Goal: Complete application form: Complete application form

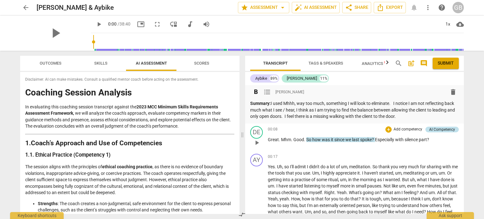
click at [439, 131] on div "AI Competency" at bounding box center [442, 130] width 26 height 6
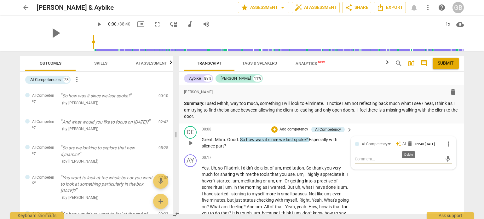
click at [408, 145] on span "delete" at bounding box center [410, 144] width 6 height 6
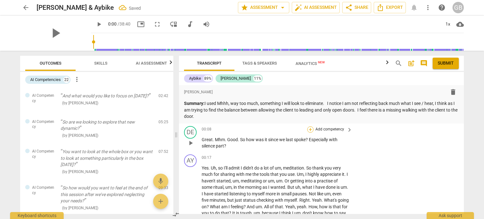
click at [310, 128] on div "+" at bounding box center [310, 129] width 6 height 6
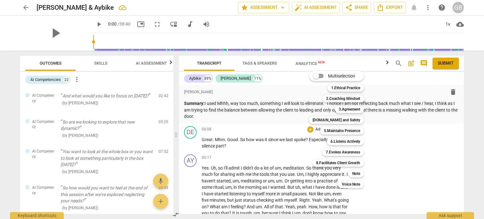
click at [105, 60] on div at bounding box center [242, 109] width 484 height 219
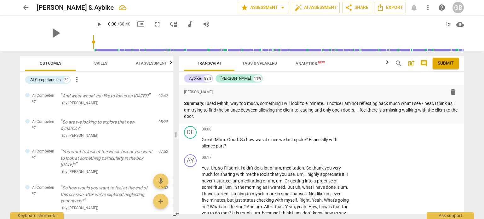
click at [104, 61] on span "Skills" at bounding box center [100, 63] width 13 height 5
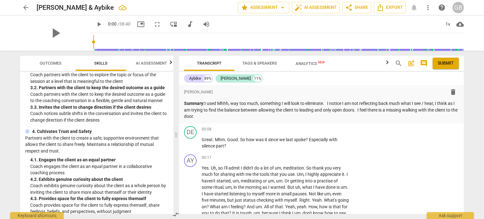
scroll to position [158, 0]
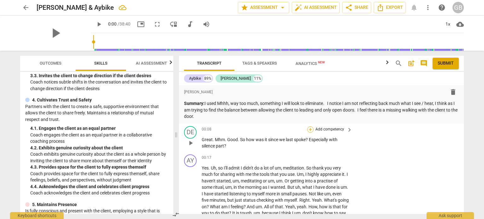
click at [309, 128] on div "+" at bounding box center [310, 129] width 6 height 6
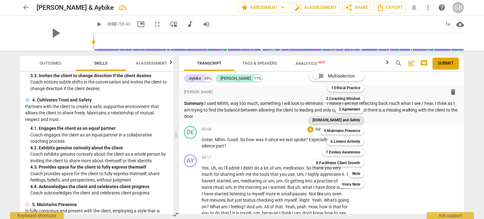
click at [344, 119] on b "[DOMAIN_NAME] and Safety" at bounding box center [337, 120] width 48 height 8
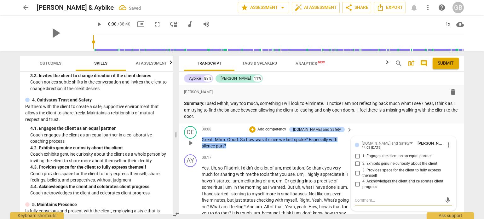
click at [353, 156] on input "1. Engages the client as an equal partner" at bounding box center [357, 157] width 10 height 8
checkbox input "true"
click at [356, 164] on input "2. Exhibits genuine curiosity about the client" at bounding box center [357, 164] width 10 height 8
checkbox input "true"
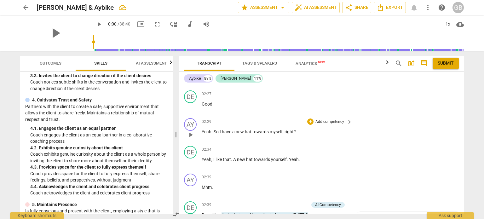
scroll to position [252, 0]
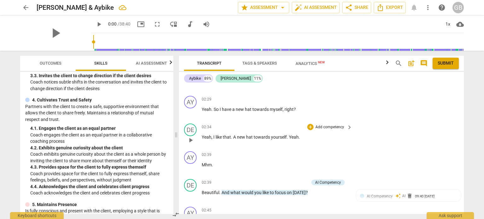
click at [307, 124] on div "+ Add competency" at bounding box center [326, 127] width 38 height 6
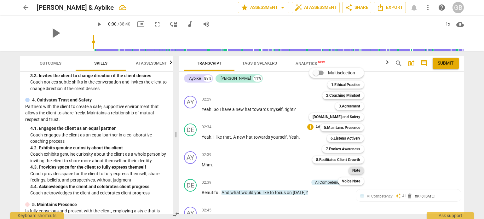
click at [353, 170] on b "Note" at bounding box center [356, 171] width 8 height 8
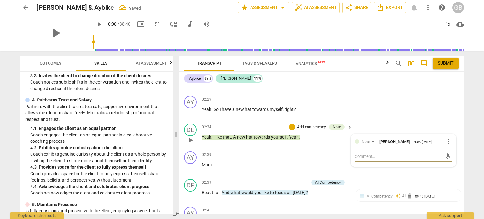
type textarea "B"
type textarea "Be"
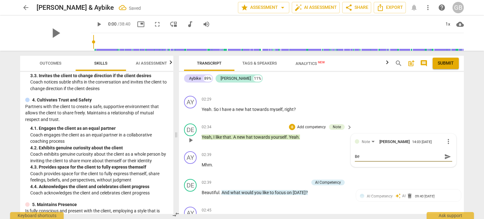
type textarea "Be"
type textarea "Be a"
type textarea "Be aw"
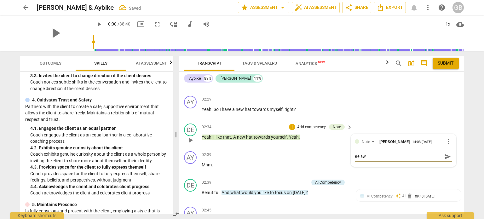
type textarea "Be awa"
type textarea "Be awar"
type textarea "Be aware"
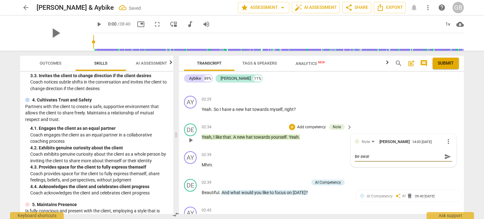
type textarea "Be aware"
type textarea "Be aware o"
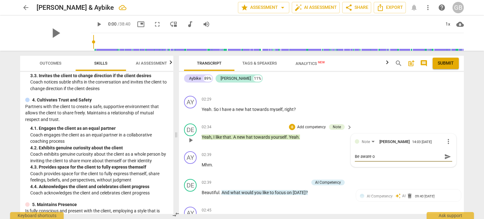
type textarea "Be aware of"
type textarea "Be aware of ""
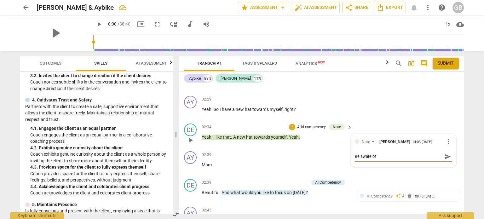
type textarea "Be aware of ""
type textarea "Be aware of "g"
type textarea "Be aware of "go"
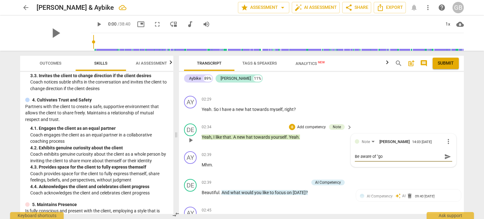
type textarea "Be aware of "goo"
type textarea "Be aware of "good"
type textarea "Be aware of "good""
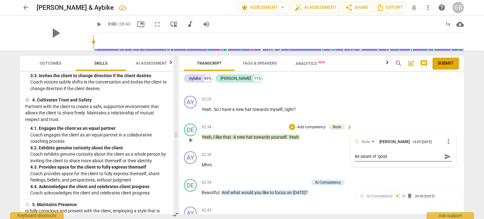
type textarea "Be aware of "good""
type textarea "Be aware of "good" t"
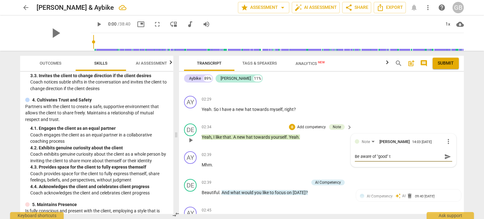
type textarea "Be aware of "good" th"
type textarea "Be aware of "good" the"
type textarea "Be aware of "good" then"
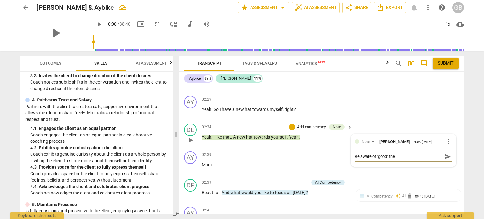
type textarea "Be aware of "good" then"
type textarea "Be aware of "good" then ""
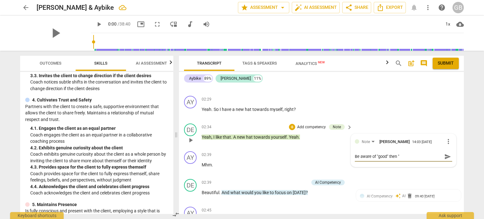
type textarea "Be aware of "good" then "I"
type textarea "Be aware of "good" then "I l"
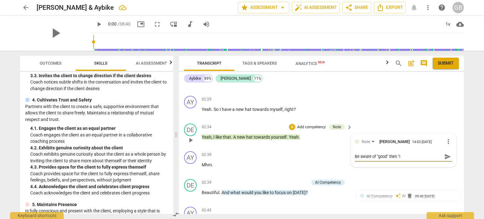
type textarea "Be aware of "good" then "I l"
type textarea "Be aware of "good" then "I li"
type textarea "Be aware of "good" then "I lik"
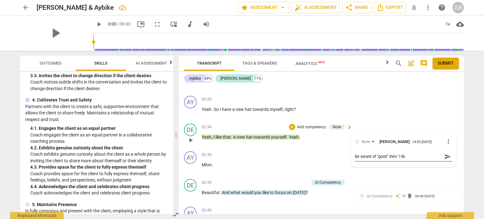
type textarea "Be aware of "good" then "I like"
type textarea "Be aware of "good" then "I like t"
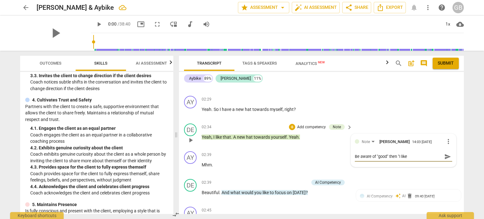
type textarea "Be aware of "good" then "I like t"
type textarea "Be aware of "good" then "I like th"
type textarea "Be aware of "good" then "I like tha"
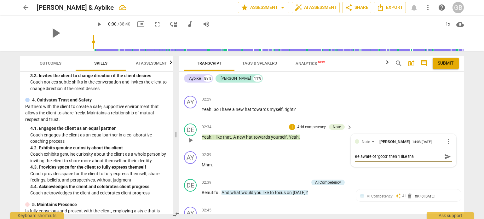
type textarea "Be aware of "good" then "I like that"
type textarea "Be aware of "good" then "I like that""
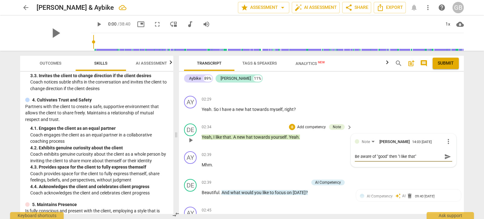
type textarea "Be aware of "good" then "I like that""
type textarea "Be aware of "good" then "I like that" c"
type textarea "Be aware of "good" then "I like that" ca"
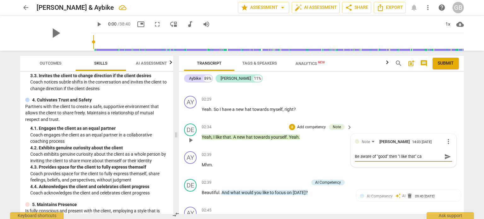
type textarea "Be aware of "good" then "I like that" can"
type textarea "Be aware of "good" then "I like that" can b"
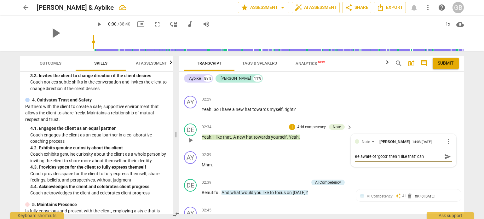
type textarea "Be aware of "good" then "I like that" can b"
type textarea "Be aware of "good" then "I like that" can be"
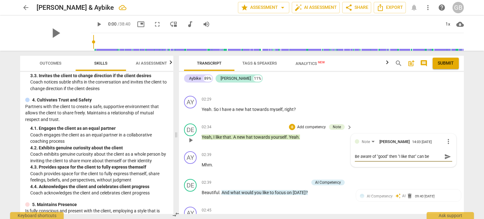
type textarea "Be aware of "good" then "I like that" can be m"
type textarea "Be aware of "good" then "I like that" can be mi"
type textarea "Be aware of "good" then "I like that" can be mis"
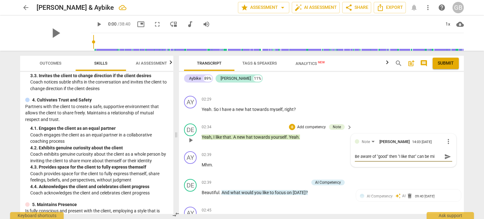
type textarea "Be aware of "good" then "I like that" can be mis"
type textarea "Be aware of "good" then "I like that" can be misc"
type textarea "Be aware of "good" then "I like that" can be misco"
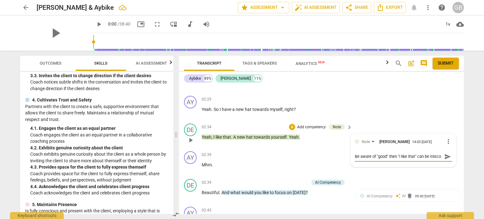
scroll to position [5, 0]
type textarea "Be aware of "good" then "I like that" can be miscon"
type textarea "Be aware of "good" then "I like that" can be miscons"
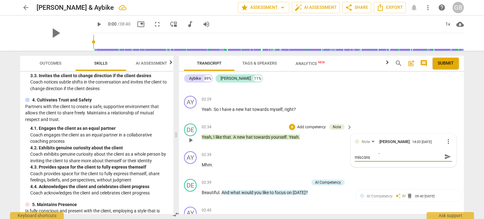
type textarea "Be aware of "good" then "I like that" can be misconst"
type textarea "Be aware of "good" then "I like that" can be misconstr"
type textarea "Be aware of "good" then "I like that" can be misconstru"
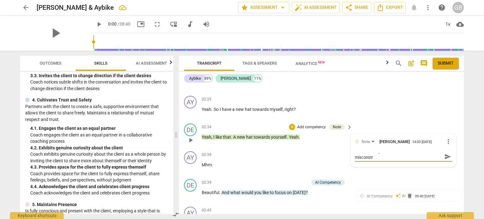
type textarea "Be aware of "good" then "I like that" can be misconstru"
type textarea "Be aware of "good" then "I like that" can be misconstrue"
type textarea "Be aware of "good" then "I like that" can be misconstrued"
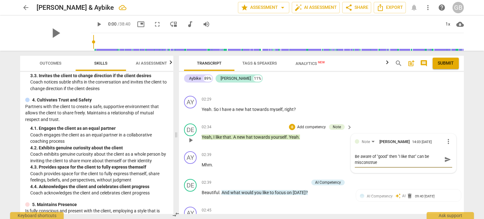
type textarea "Be aware of "good" then "I like that" can be misconstrued"
type textarea "Be aware of "good" then "I like that" can be misconstrued a"
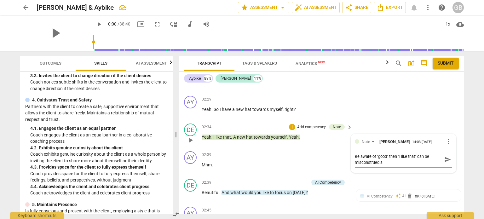
type textarea "Be aware of "good" then "I like that" can be misconstrued as"
type textarea "Be aware of "good" then "I like that" can be misconstrued as j"
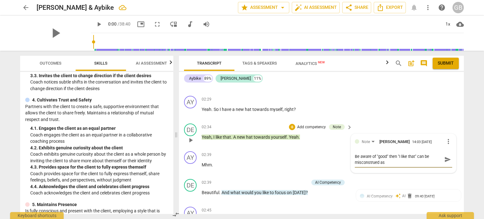
type textarea "Be aware of "good" then "I like that" can be misconstrued as j"
type textarea "Be aware of "good" then "I like that" can be misconstrued as ju"
type textarea "Be aware of "good" then "I like that" can be misconstrued as jus"
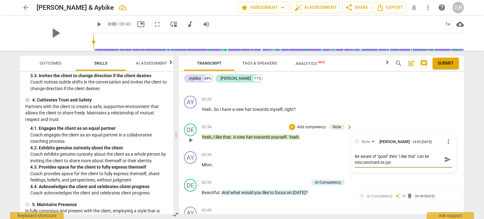
type textarea "Be aware of "good" then "I like that" can be misconstrued as ju"
type textarea "Be aware of "good" then "I like that" can be misconstrued as jud"
type textarea "Be aware of "good" then "I like that" can be misconstrued as judg"
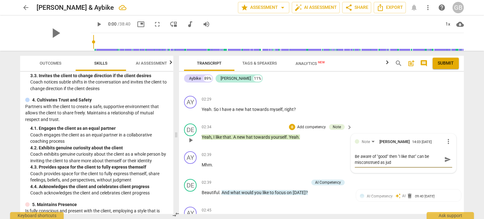
type textarea "Be aware of "good" then "I like that" can be misconstrued as judg"
type textarea "Be aware of "good" then "I like that" can be misconstrued as judge"
type textarea "Be aware of "good" then "I like that" can be misconstrued as judgem"
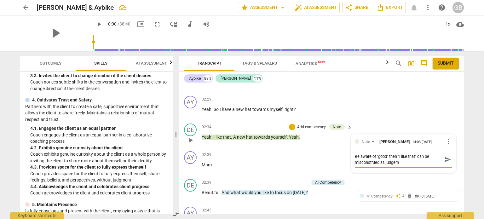
type textarea "Be aware of "good" then "I like that" can be misconstrued as judgeme"
type textarea "Be aware of "good" then "I like that" can be misconstrued as judgemen"
type textarea "Be aware of "good" then "I like that" can be misconstrued as judgement"
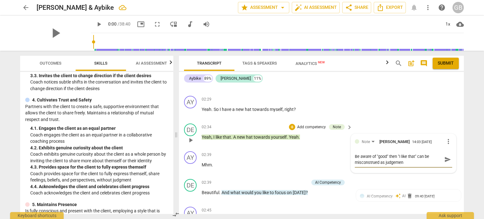
type textarea "Be aware of "good" then "I like that" can be misconstrued as judgement"
type textarea "Be aware of "good" then "I like that" can be misconstrued as judgement a"
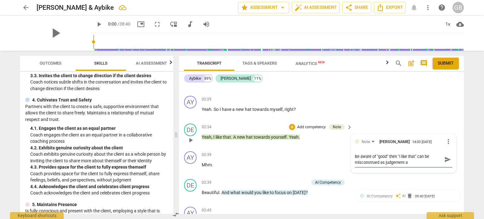
type textarea "Be aware of "good" then "I like that" can be misconstrued as judgement at"
type textarea "Be aware of "good" then "I like that" can be misconstrued as judgement at M"
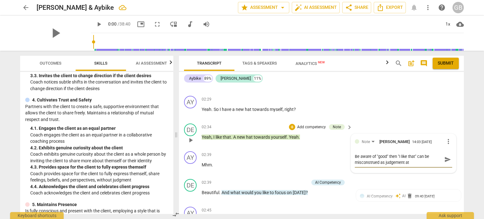
type textarea "Be aware of "good" then "I like that" can be misconstrued as judgement at M"
type textarea "Be aware of "good" then "I like that" can be misconstrued as judgement at MC"
type textarea "Be aware of "good" then "I like that" can be misconstrued as judgement at MCC"
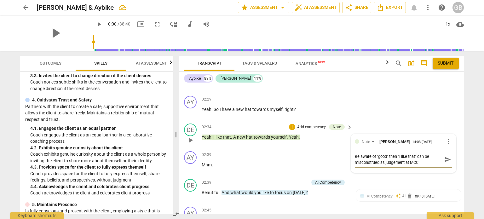
type textarea "Be aware of "good" then "I like that" can be misconstrued as judgement at MCC"
type textarea "Be aware of "good" then "I like that" can be misconstrued as judgement at MCC l"
type textarea "Be aware of "good" then "I like that" can be misconstrued as judgement at MCC le"
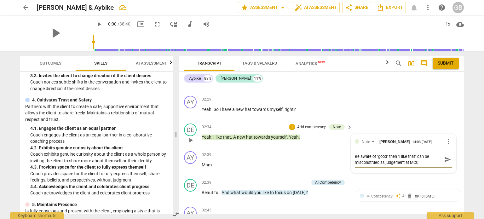
type textarea "Be aware of "good" then "I like that" can be misconstrued as judgement at MCC le"
type textarea "Be aware of "good" then "I like that" can be misconstrued as judgement at MCC l…"
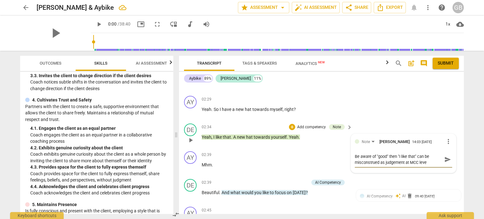
type textarea "Be aware of "good" then "I like that" can be misconstrued as judgement at MCC l…"
click at [275, 159] on div "02:39 + Add competency keyboard_arrow_right Mhm ." at bounding box center [277, 162] width 151 height 23
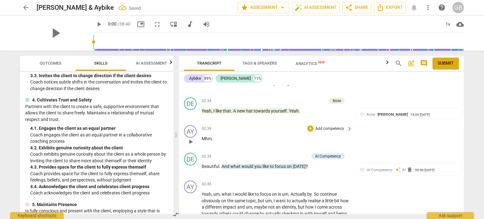
scroll to position [284, 0]
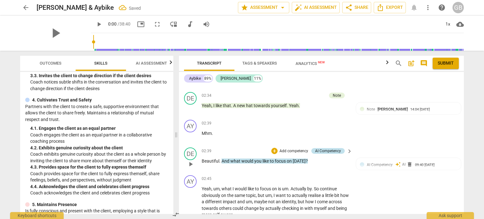
click at [320, 148] on div "AI Competency" at bounding box center [328, 151] width 26 height 6
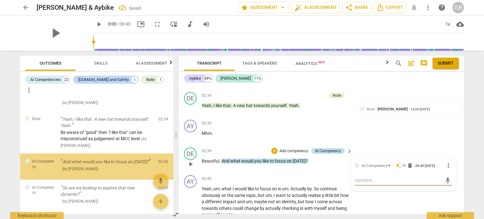
scroll to position [39, 0]
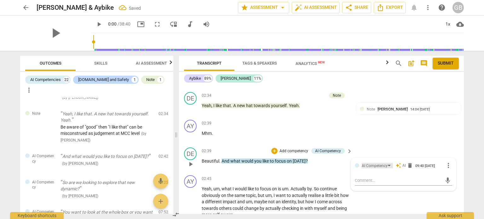
click at [381, 165] on div "AI Competency" at bounding box center [375, 166] width 26 height 6
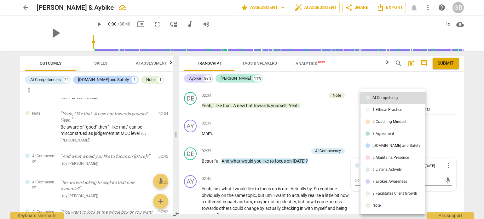
click at [280, 120] on div at bounding box center [242, 109] width 484 height 219
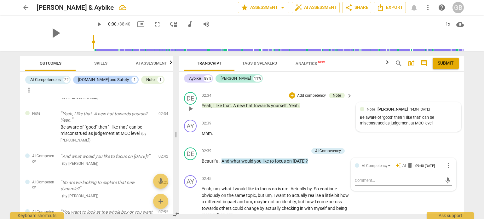
click at [367, 108] on span "Note" at bounding box center [371, 109] width 8 height 4
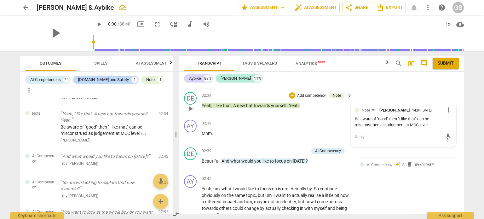
click at [448, 108] on span "more_vert" at bounding box center [449, 110] width 8 height 8
click at [450, 109] on li "Edit" at bounding box center [454, 109] width 22 height 12
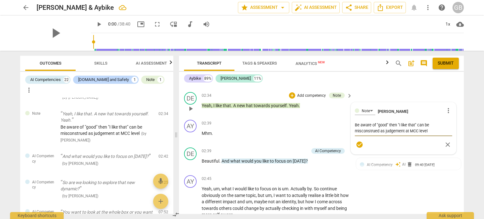
drag, startPoint x: 390, startPoint y: 124, endPoint x: 397, endPoint y: 122, distance: 6.5
click at [397, 122] on textarea "Be aware of "good" then "I like that" can be misconstrued as judgement at MCC l…" at bounding box center [403, 128] width 97 height 12
type textarea "Be aware of "good" "I like that" can be misconstrued as judgement at MCC level"
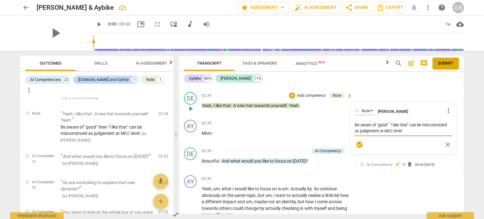
type textarea "Be aware of "good" "I like that" can be misconstrued as judgement at MCC level"
type textarea "Be aware of "good", "I like that" can be misconstrued as judgement at MCC level"
type textarea "Be aware of "good", "I like that", can be misconstrued as judgement at MCC level"
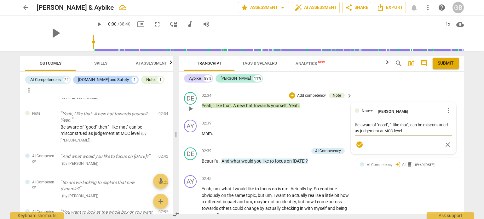
type textarea "Be aware of "good", "I like that", can be misconstrued as judgement at MCC level"
type textarea "Be aware of "good", "I like that", " can be misconstrued as judgement at MCC le…"
type textarea "Be aware of "good", "I like that", "b can be misconstrued as judgement at MCC l…"
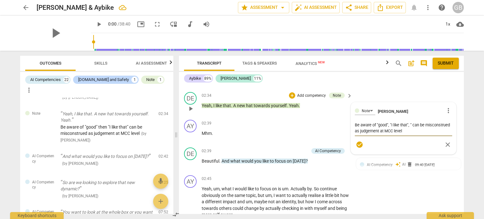
type textarea "Be aware of "good", "I like that", "b can be misconstrued as judgement at MCC l…"
type textarea "Be aware of "good", "I like that", "be can be misconstrued as judgement at MCC …"
type textarea "Be aware of "good", "I like that", "bea can be misconstrued as judgement at MCC…"
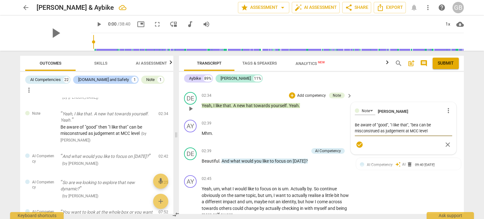
type textarea "Be aware of "good", "I like that", "beau can be misconstrued as judgement at MC…"
type textarea "Be aware of "good", "I like that", "beaut can be misconstrued as judgement at M…"
type textarea "Be aware of "good", "I like that", "beauti can be misconstrued as judgement at …"
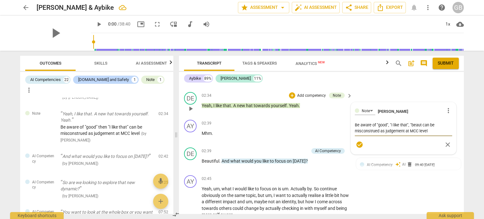
type textarea "Be aware of "good", "I like that", "beauti can be misconstrued as judgement at …"
type textarea "Be aware of "good", "I like that", "beautif can be misconstrued as judgement at…"
type textarea "Be aware of "good", "I like that", "beautifu can be misconstrued as judgement a…"
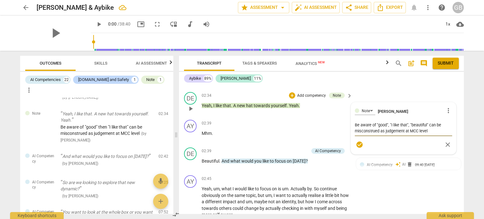
click at [360, 142] on span "check_circle" at bounding box center [360, 145] width 8 height 8
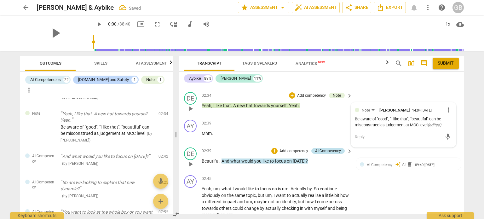
click at [332, 149] on div "AI Competency" at bounding box center [328, 151] width 26 height 6
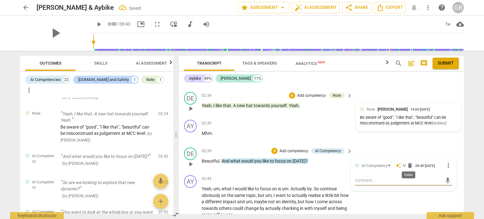
click at [408, 165] on span "delete" at bounding box center [410, 165] width 6 height 6
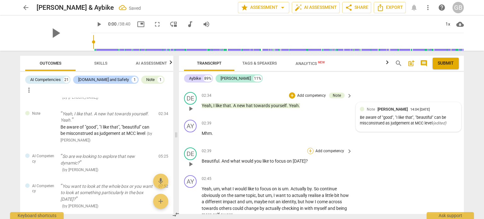
click at [310, 148] on div "+" at bounding box center [310, 151] width 6 height 6
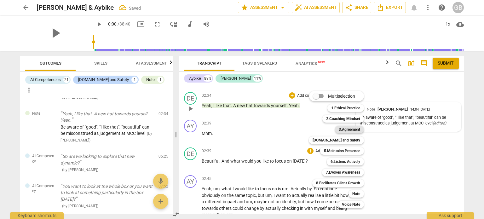
click at [343, 131] on b "3.Agreement" at bounding box center [349, 130] width 21 height 8
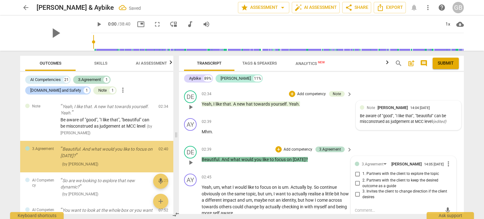
scroll to position [47, 0]
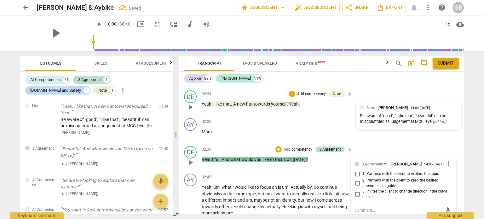
click at [357, 176] on input "1. Partners with the client to explore the topic" at bounding box center [357, 174] width 10 height 8
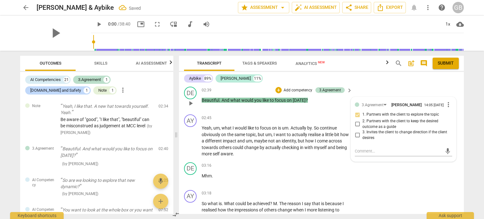
scroll to position [348, 0]
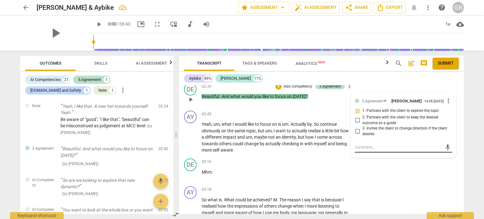
click at [374, 146] on textarea at bounding box center [398, 147] width 87 height 6
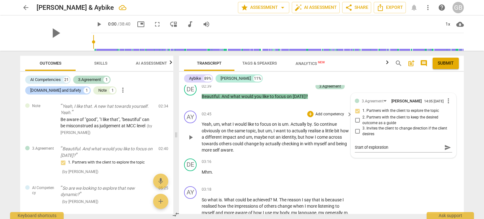
click at [233, 141] on span "others" at bounding box center [226, 143] width 14 height 5
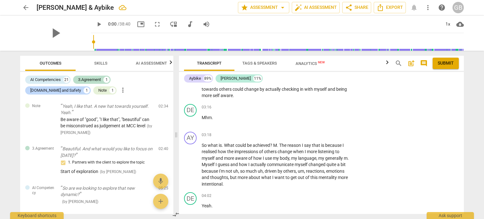
scroll to position [380, 0]
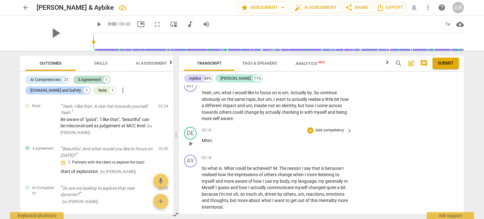
click at [188, 141] on span "play_arrow" at bounding box center [191, 144] width 8 height 8
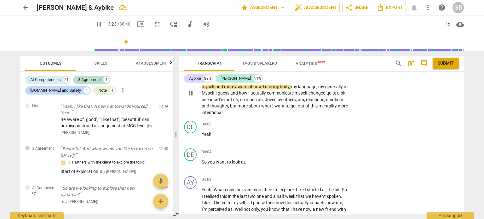
scroll to position [443, 0]
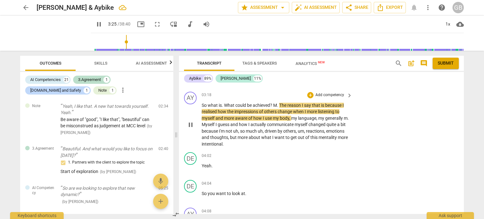
click at [191, 121] on span "pause" at bounding box center [191, 125] width 8 height 8
click at [191, 167] on span "play_arrow" at bounding box center [191, 169] width 8 height 8
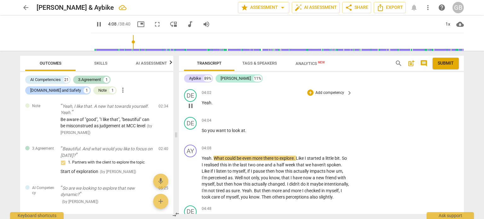
scroll to position [474, 0]
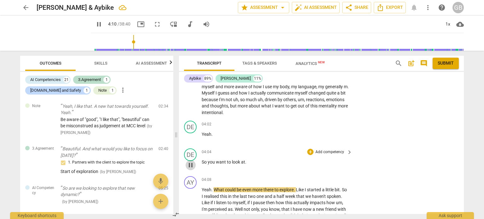
click at [191, 164] on span "pause" at bounding box center [191, 165] width 8 height 8
click at [246, 161] on p "So you want to look at ." at bounding box center [275, 162] width 147 height 7
click at [309, 149] on div "+" at bounding box center [310, 152] width 6 height 6
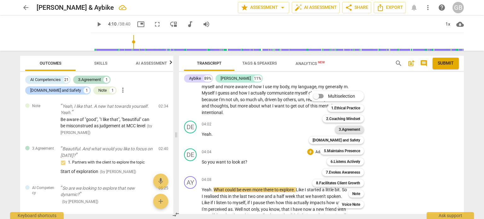
click at [353, 131] on b "3.Agreement" at bounding box center [349, 130] width 21 height 8
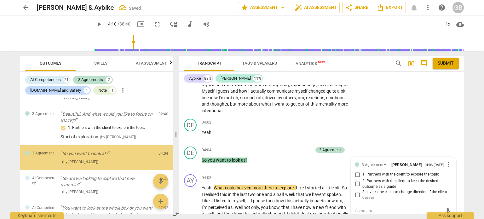
scroll to position [83, 0]
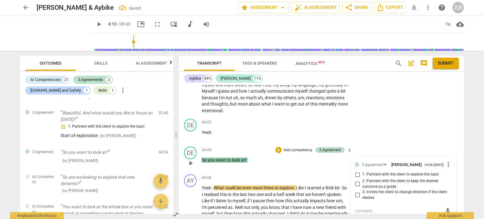
click at [355, 175] on input "1. Partners with the client to explore the topic" at bounding box center [357, 175] width 10 height 8
click at [369, 211] on textarea at bounding box center [398, 211] width 87 height 6
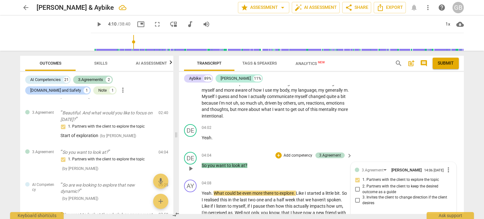
scroll to position [476, 0]
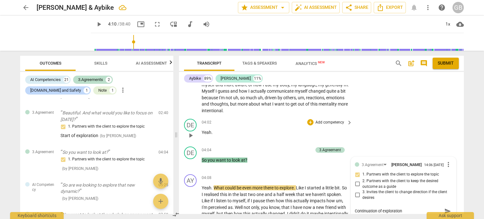
click at [372, 136] on div "DE play_arrow pause 04:02 + Add competency keyboard_arrow_right Yeah ." at bounding box center [321, 130] width 285 height 28
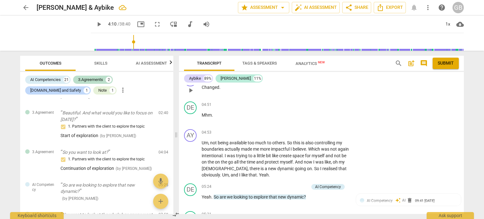
scroll to position [697, 0]
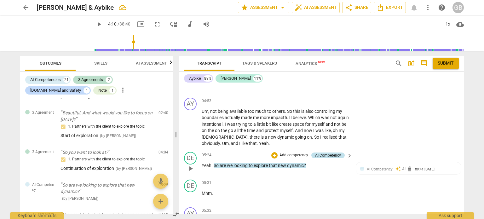
click at [316, 156] on div "AI Competency" at bounding box center [328, 156] width 26 height 6
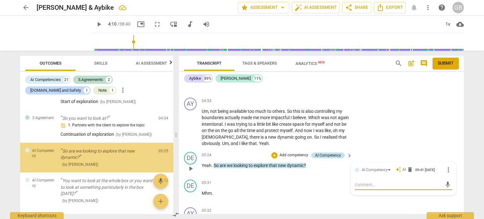
scroll to position [118, 0]
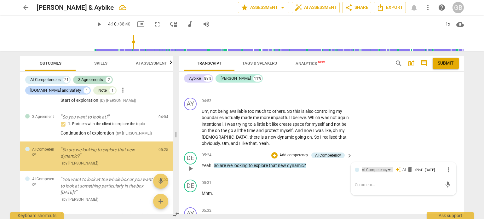
click at [374, 173] on div "AI Competency" at bounding box center [375, 170] width 26 height 6
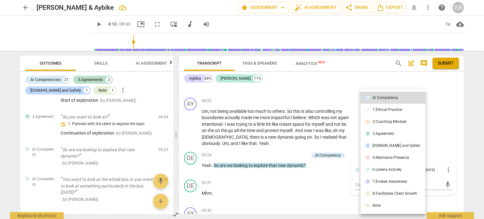
click at [379, 133] on div "3.Agreement" at bounding box center [383, 134] width 22 height 4
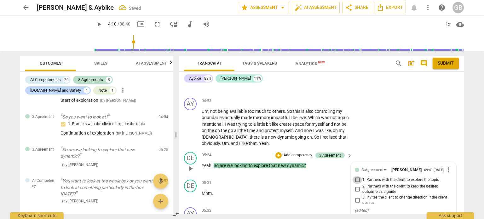
click at [357, 184] on input "1. Partners with the client to explore the topic" at bounding box center [357, 180] width 10 height 8
click at [385, 145] on div "AY play_arrow pause 04:53 + Add competency keyboard_arrow_right Um , not being …" at bounding box center [321, 122] width 285 height 54
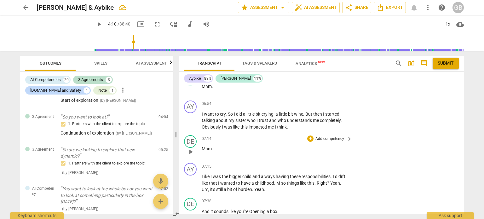
scroll to position [1043, 0]
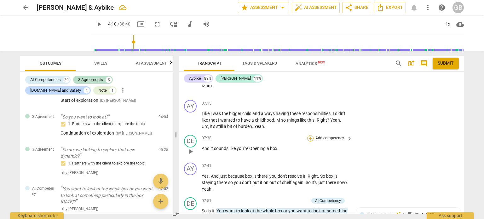
click at [309, 139] on div "+" at bounding box center [310, 138] width 6 height 6
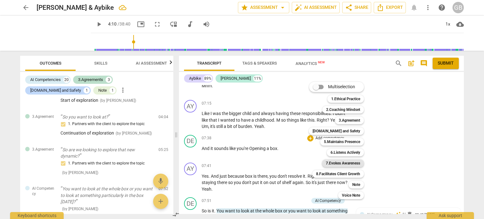
click at [351, 163] on b "7.Evokes Awareness" at bounding box center [343, 163] width 34 height 8
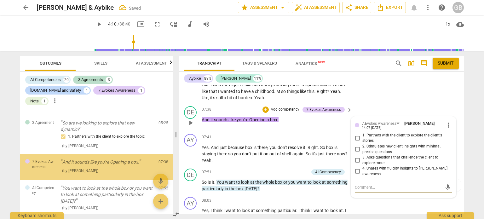
scroll to position [1078, 0]
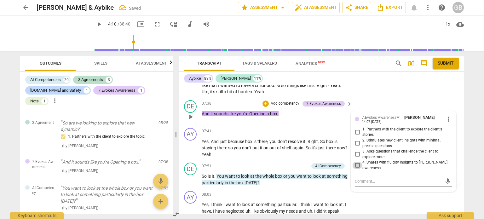
click at [355, 166] on input "4. Shares with fluidity insights to [PERSON_NAME] awareness" at bounding box center [357, 166] width 10 height 8
click at [396, 101] on div "DE play_arrow pause 07:38 + Add competency 7.Evokes Awareness keyboard_arrow_ri…" at bounding box center [321, 112] width 285 height 28
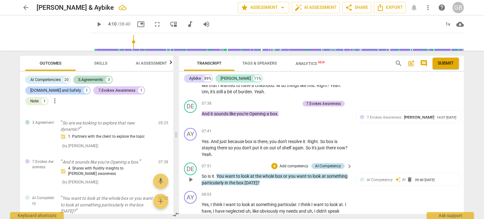
click at [329, 165] on div "AI Competency" at bounding box center [328, 166] width 26 height 6
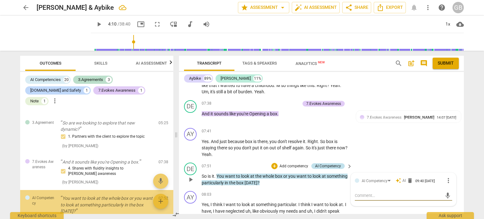
scroll to position [197, 0]
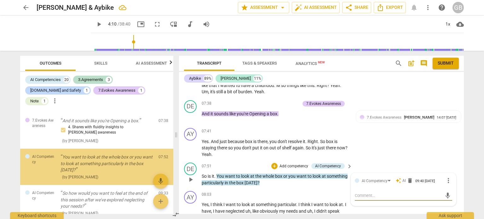
click at [368, 179] on div "AI Competency auto_awesome AI delete 09:40 [DATE] more_vert" at bounding box center [403, 181] width 97 height 8
click at [370, 183] on div "AI Competency" at bounding box center [375, 181] width 26 height 6
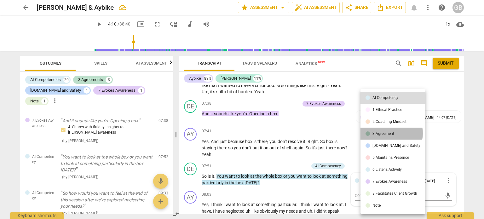
click at [390, 133] on div "3.Agreement" at bounding box center [383, 134] width 22 height 4
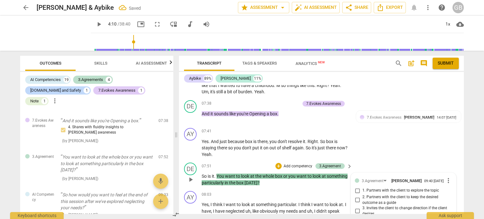
click at [375, 193] on span "1. Partners with the client to explore the topic" at bounding box center [400, 191] width 77 height 6
click at [362, 194] on input "1. Partners with the client to explore the topic" at bounding box center [357, 191] width 10 height 8
click at [396, 150] on div "AY play_arrow pause 07:41 + Add competency keyboard_arrow_right Yes . And just …" at bounding box center [321, 142] width 285 height 35
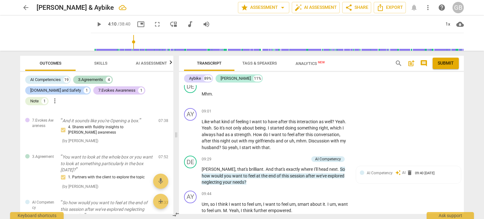
scroll to position [1393, 0]
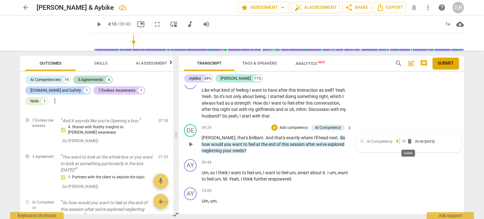
click at [409, 140] on span "delete" at bounding box center [410, 141] width 6 height 6
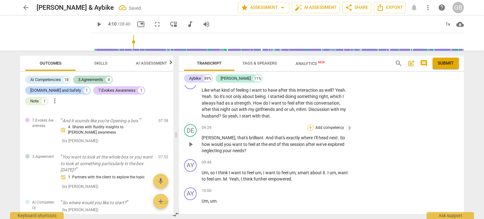
click at [310, 129] on div "+" at bounding box center [310, 127] width 6 height 6
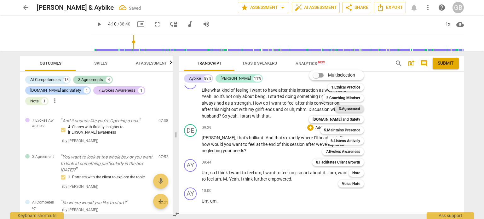
click at [357, 109] on b "3.Agreement" at bounding box center [349, 109] width 21 height 8
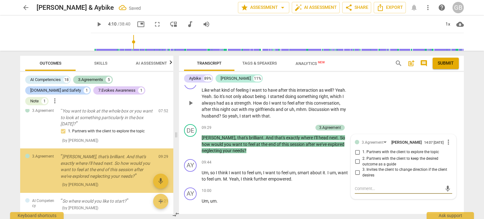
scroll to position [247, 0]
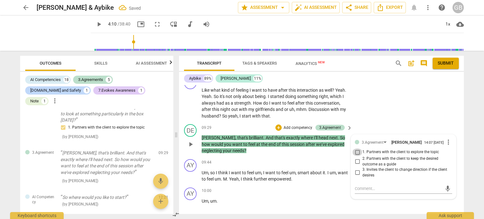
click at [355, 154] on input "1. Partners with the client to explore the topic" at bounding box center [357, 152] width 10 height 8
click at [392, 112] on div "AY play_arrow pause 09:01 + Add competency keyboard_arrow_right Like what kind …" at bounding box center [321, 98] width 285 height 48
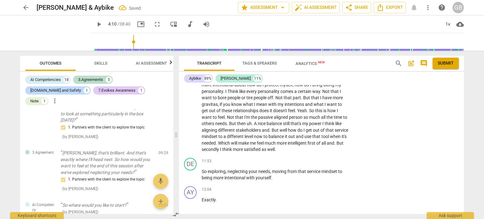
scroll to position [1614, 0]
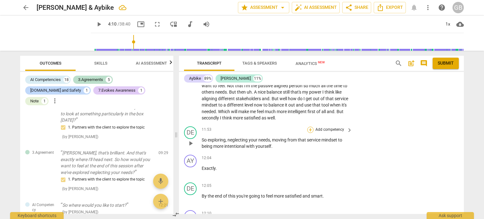
click at [308, 130] on div "+" at bounding box center [310, 130] width 6 height 6
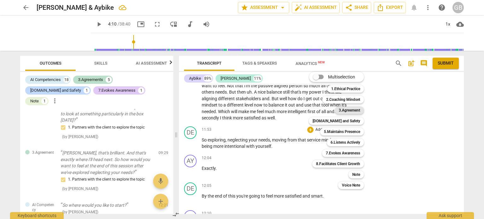
click at [355, 110] on b "3.Agreement" at bounding box center [349, 111] width 21 height 8
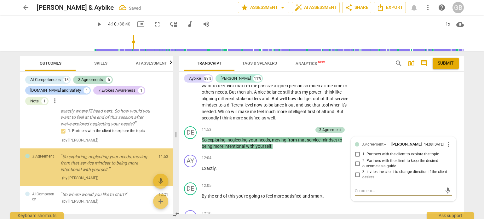
scroll to position [296, 0]
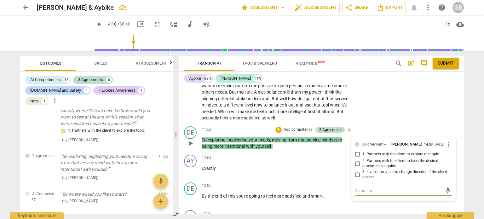
click at [356, 156] on input "1. Partners with the client to explore the topic" at bounding box center [357, 155] width 10 height 8
click at [385, 123] on div "AY play_arrow pause 10:03 + Add competency keyboard_arrow_right I felt a little…" at bounding box center [321, 58] width 285 height 132
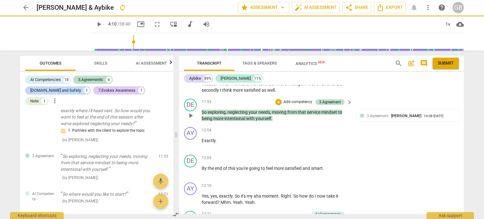
scroll to position [1645, 0]
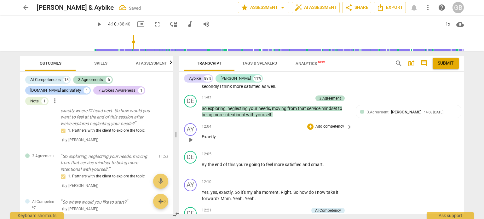
click at [189, 140] on span "play_arrow" at bounding box center [191, 140] width 8 height 8
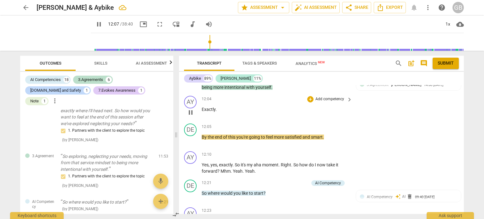
scroll to position [1677, 0]
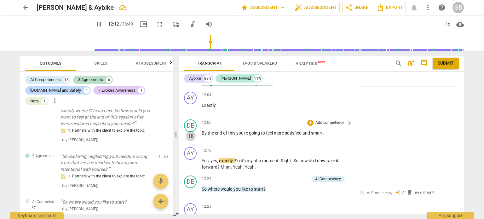
click at [192, 138] on span "pause" at bounding box center [191, 136] width 8 height 8
click at [96, 63] on span "Skills" at bounding box center [100, 63] width 13 height 5
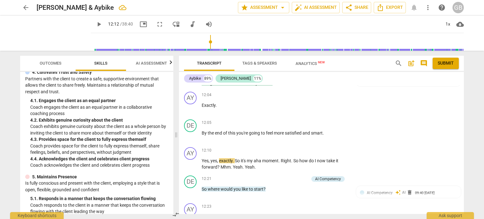
scroll to position [189, 0]
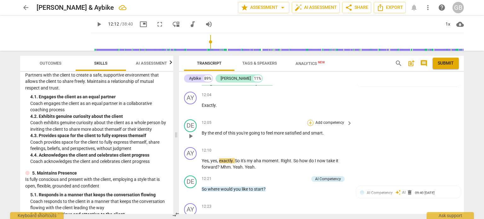
click at [310, 125] on div "+" at bounding box center [310, 123] width 6 height 6
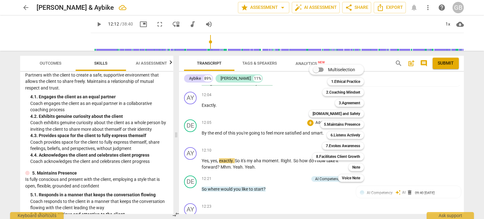
drag, startPoint x: 172, startPoint y: 120, endPoint x: 173, endPoint y: 130, distance: 9.5
click at [173, 130] on div at bounding box center [242, 109] width 484 height 219
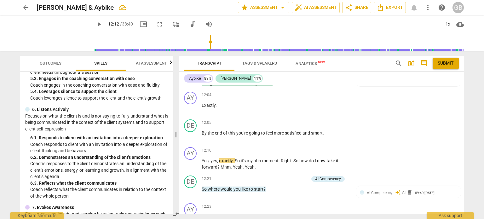
scroll to position [347, 0]
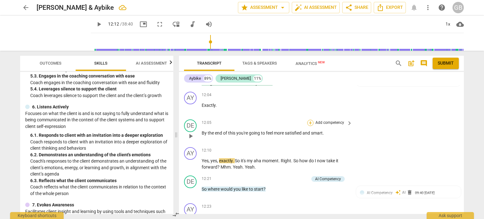
click at [309, 124] on div "+" at bounding box center [310, 123] width 6 height 6
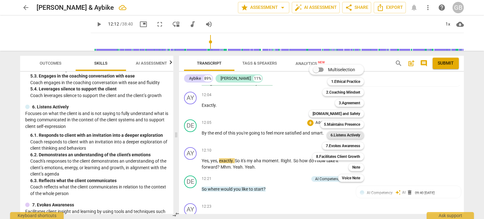
click at [344, 135] on b "6.Listens Actively" at bounding box center [346, 135] width 30 height 8
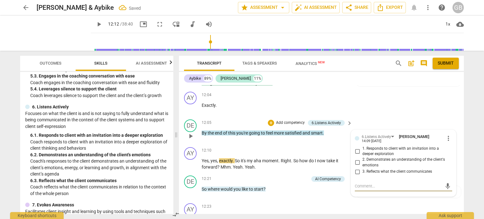
click at [357, 161] on input "2. Demonstrates an understanding of the client's emotions" at bounding box center [357, 163] width 10 height 8
click at [400, 113] on div "AY play_arrow pause 12:04 + Add competency keyboard_arrow_right Exactly ." at bounding box center [321, 103] width 285 height 28
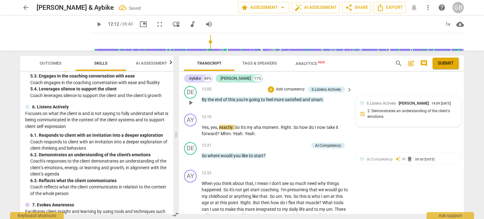
scroll to position [1740, 0]
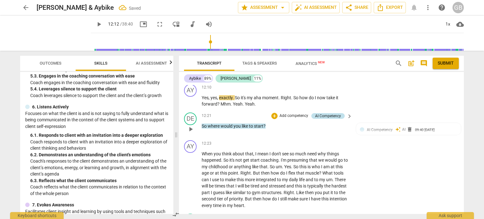
click at [324, 115] on div "AI Competency" at bounding box center [328, 116] width 26 height 6
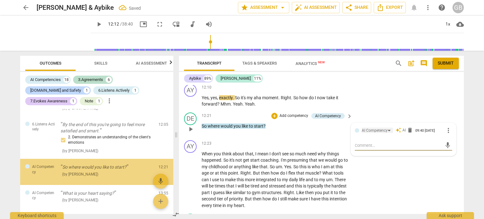
scroll to position [378, 0]
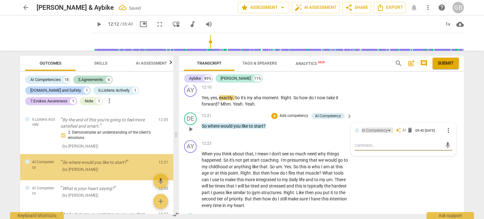
click at [377, 129] on div "AI Competency" at bounding box center [375, 131] width 26 height 6
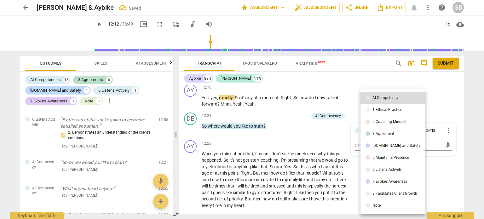
click at [378, 132] on div "3.Agreement" at bounding box center [383, 134] width 22 height 4
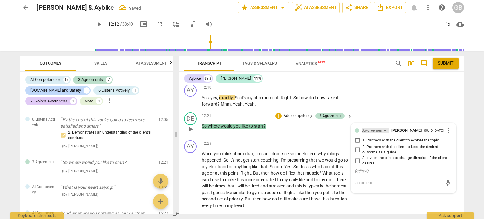
click at [378, 132] on div "3.Agreement" at bounding box center [373, 131] width 22 height 6
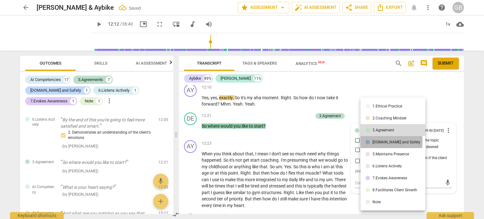
click at [380, 141] on div "[DOMAIN_NAME] and Safety" at bounding box center [396, 142] width 48 height 4
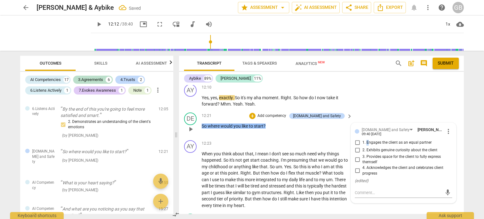
click at [366, 144] on span "1. Engages the client as an equal partner" at bounding box center [396, 143] width 69 height 6
click at [355, 142] on input "1. Engages the client as an equal partner" at bounding box center [357, 143] width 10 height 8
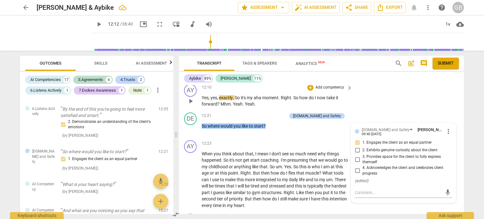
click at [399, 108] on div "AY play_arrow pause 12:10 + Add competency keyboard_arrow_right Yes , yes , exa…" at bounding box center [321, 96] width 285 height 28
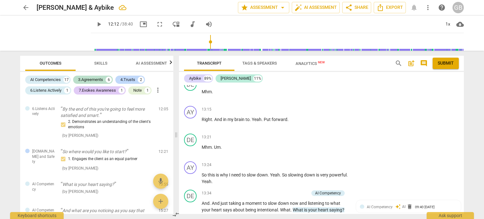
scroll to position [1897, 0]
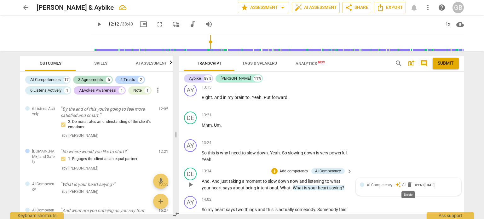
click at [409, 183] on span "delete" at bounding box center [410, 185] width 6 height 6
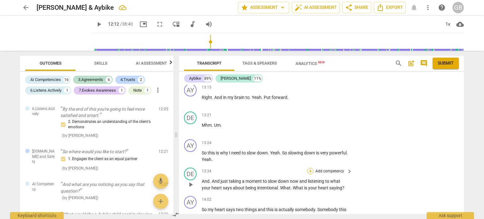
click at [310, 170] on div "+" at bounding box center [310, 171] width 6 height 6
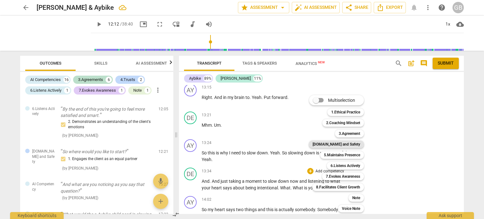
click at [349, 142] on b "[DOMAIN_NAME] and Safety" at bounding box center [337, 145] width 48 height 8
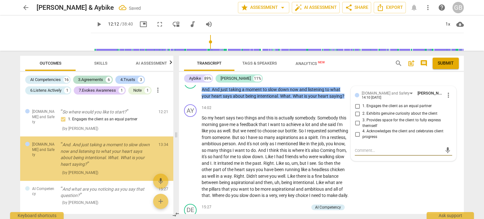
scroll to position [420, 0]
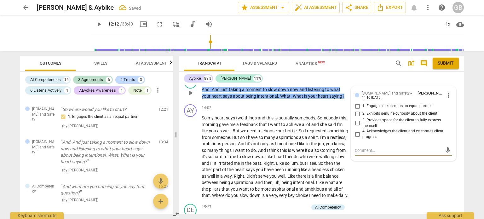
click at [358, 113] on input "2. Exhibits genuine curiosity about the client" at bounding box center [357, 114] width 10 height 8
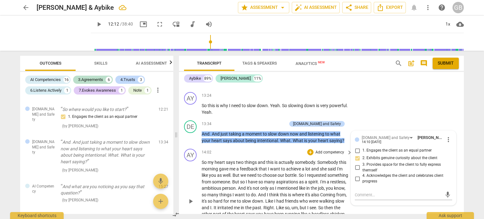
scroll to position [1926, 0]
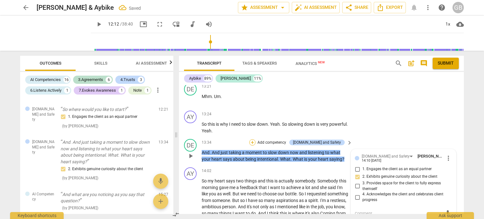
click at [256, 141] on div "+" at bounding box center [252, 142] width 6 height 6
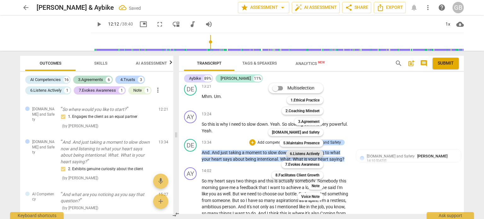
click at [301, 153] on b "6.Listens Actively" at bounding box center [305, 154] width 30 height 8
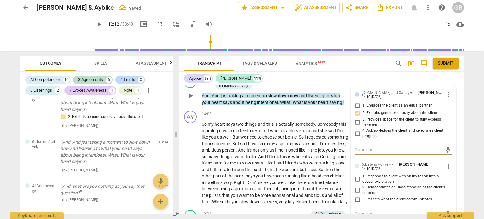
scroll to position [1990, 0]
click at [356, 178] on input "1. Responds to client with an invitation into a deeper exploration" at bounding box center [357, 179] width 10 height 8
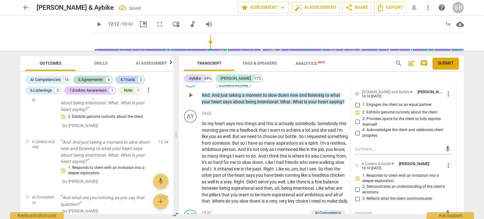
click at [357, 197] on input "3. Reflects what the client communicates" at bounding box center [357, 199] width 10 height 8
click at [263, 160] on span "down" at bounding box center [257, 162] width 11 height 5
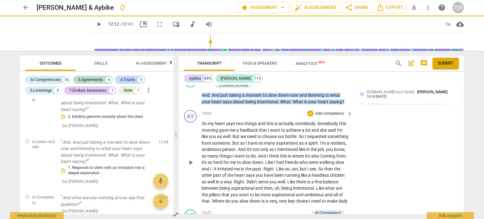
scroll to position [2053, 0]
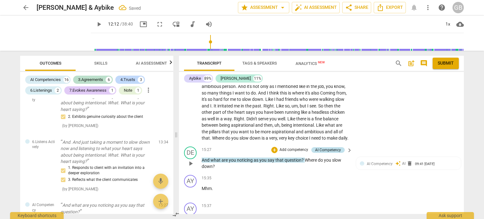
click at [320, 148] on div "AI Competency" at bounding box center [328, 150] width 26 height 6
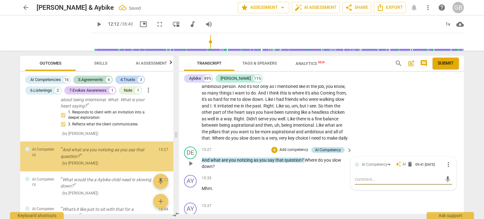
scroll to position [528, 0]
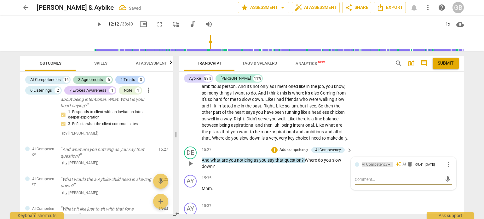
click at [364, 162] on div "AI Competency" at bounding box center [375, 165] width 26 height 6
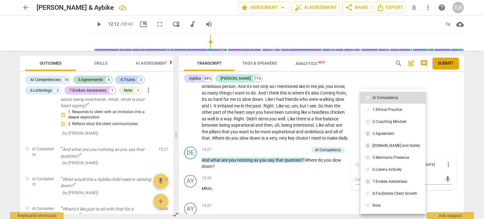
click at [377, 148] on li "[DOMAIN_NAME] and Safety" at bounding box center [393, 146] width 65 height 12
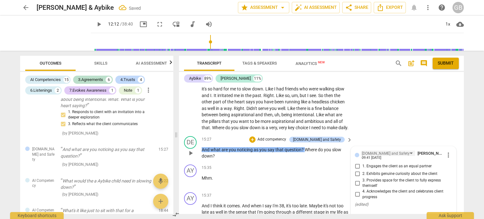
scroll to position [2085, 0]
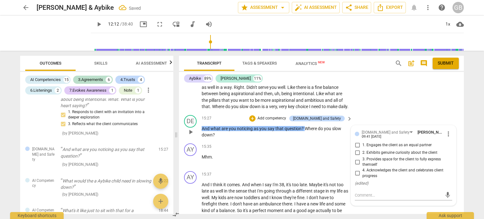
click at [369, 151] on span "2. Exhibits genuine curiosity about the client" at bounding box center [399, 153] width 75 height 6
click at [362, 151] on input "2. Exhibits genuine curiosity about the client" at bounding box center [357, 153] width 10 height 8
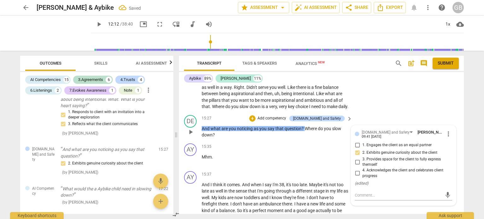
click at [254, 126] on span "as" at bounding box center [257, 128] width 6 height 5
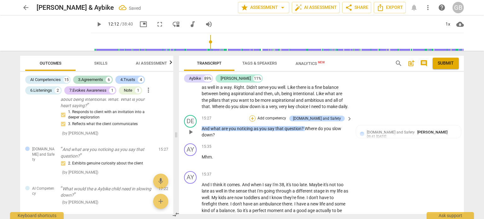
click at [256, 116] on div "+" at bounding box center [252, 118] width 6 height 6
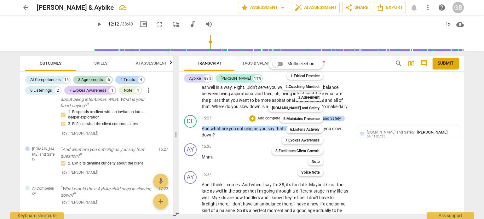
click at [263, 129] on div at bounding box center [242, 109] width 484 height 219
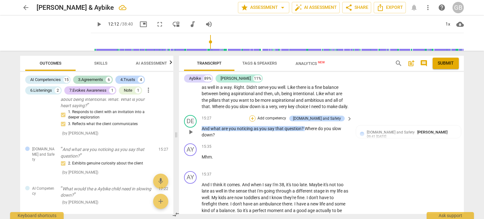
click at [256, 115] on div "+" at bounding box center [252, 118] width 6 height 6
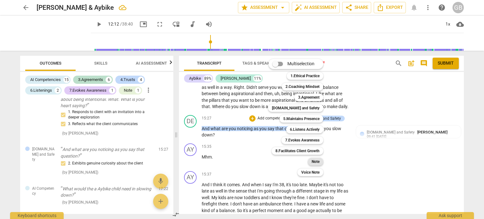
click at [314, 163] on b "Note" at bounding box center [316, 162] width 8 height 8
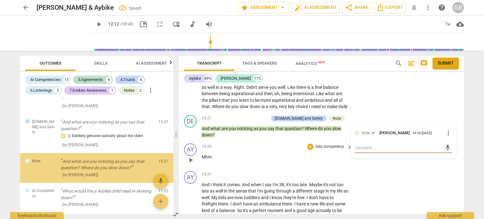
scroll to position [568, 0]
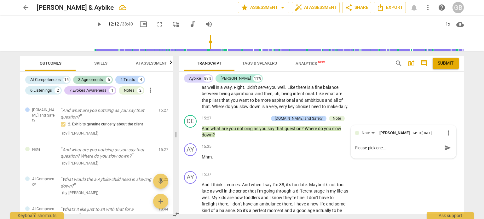
click at [371, 104] on div "AY play_arrow pause 14:02 + Add competency keyboard_arrow_right So my heart say…" at bounding box center [321, 63] width 285 height 100
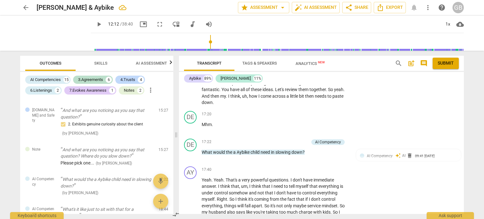
scroll to position [2369, 0]
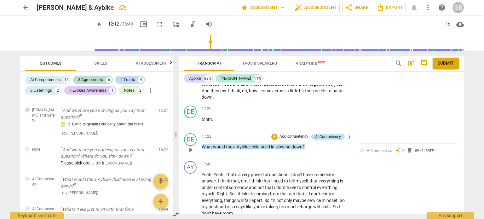
click at [334, 134] on div "AI Competency" at bounding box center [328, 137] width 26 height 6
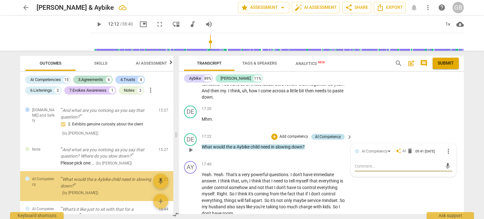
scroll to position [598, 0]
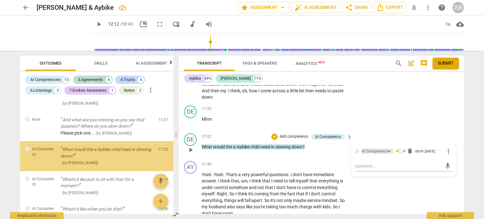
click at [363, 148] on div "AI Competency" at bounding box center [375, 151] width 26 height 6
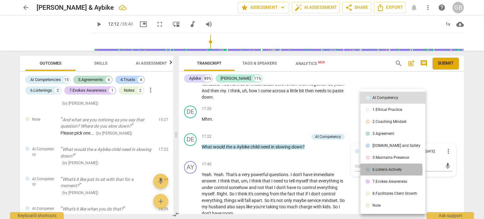
click at [376, 170] on div "6.Listens Actively" at bounding box center [386, 170] width 29 height 4
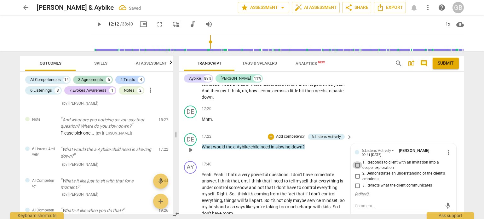
click at [356, 163] on input "1. Responds to client with an invitation into a deeper exploration" at bounding box center [357, 165] width 10 height 8
click at [268, 134] on div "+" at bounding box center [271, 137] width 6 height 6
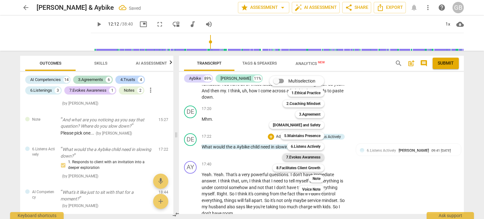
click at [314, 158] on b "7.Evokes Awareness" at bounding box center [303, 157] width 34 height 8
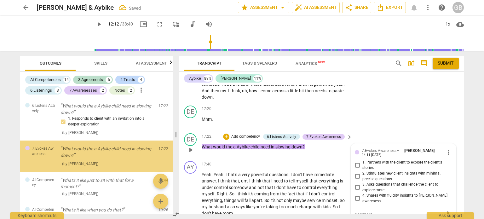
scroll to position [2400, 0]
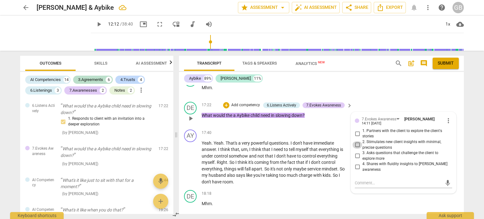
click at [355, 141] on input "2. Stimulates new client insights with minimal, precise questions" at bounding box center [357, 145] width 10 height 8
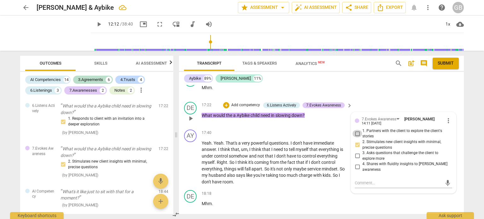
click at [356, 132] on input "1. Partners with the client to explore the client's stories" at bounding box center [357, 134] width 10 height 8
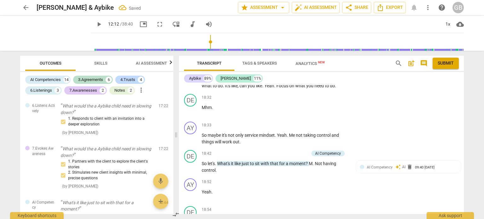
scroll to position [2558, 0]
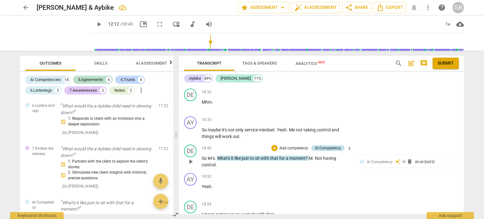
click at [336, 145] on div "AI Competency" at bounding box center [328, 148] width 26 height 6
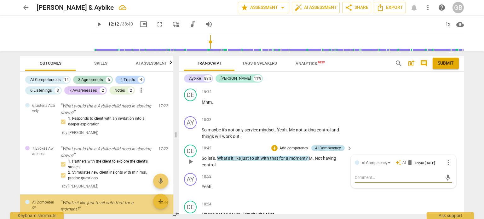
scroll to position [694, 0]
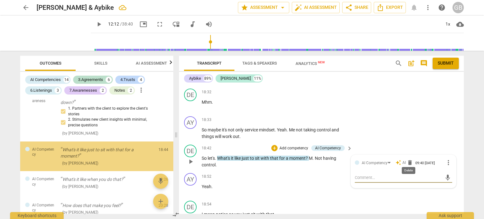
click at [410, 161] on span "delete" at bounding box center [410, 162] width 6 height 6
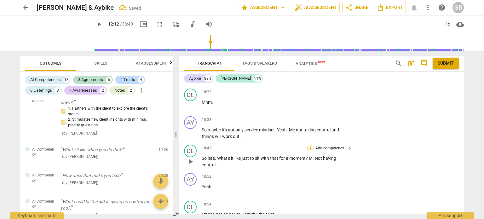
click at [309, 145] on div "+" at bounding box center [310, 148] width 6 height 6
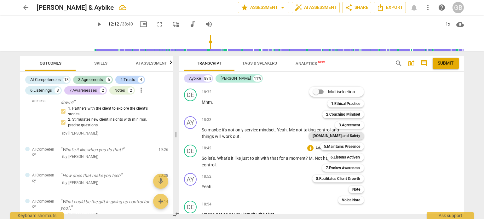
click at [342, 138] on b "[DOMAIN_NAME] and Safety" at bounding box center [337, 136] width 48 height 8
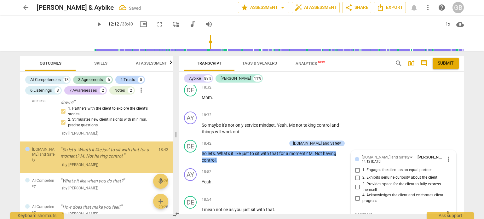
scroll to position [695, 0]
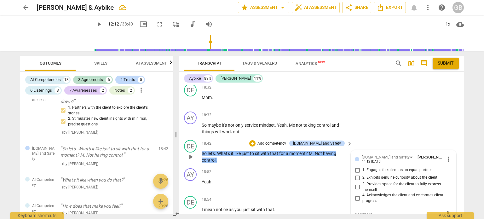
click at [355, 177] on input "2. Exhibits genuine curiosity about the client" at bounding box center [357, 178] width 10 height 8
click at [256, 140] on div "+" at bounding box center [252, 143] width 6 height 6
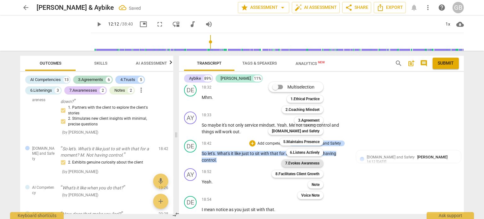
click at [304, 164] on b "7.Evokes Awareness" at bounding box center [302, 163] width 34 height 8
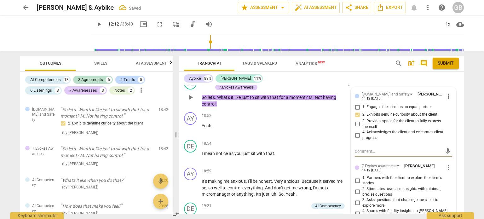
scroll to position [2657, 0]
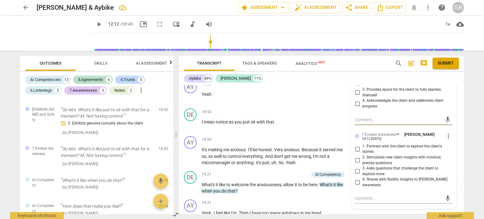
click at [358, 168] on input "3. Asks questions that challenge the client to explore more" at bounding box center [357, 172] width 10 height 8
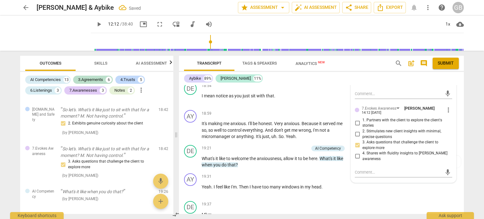
scroll to position [2688, 0]
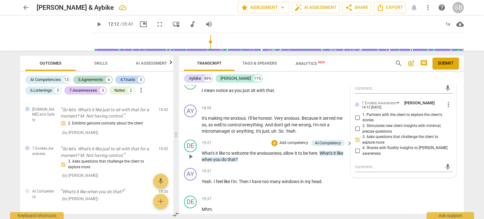
click at [312, 140] on div "19:21 + Add competency AI Competency keyboard_arrow_right What's it like to wel…" at bounding box center [277, 151] width 151 height 23
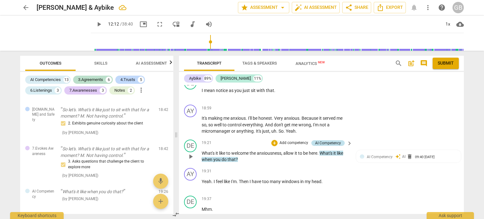
click at [332, 140] on div "AI Competency" at bounding box center [328, 143] width 26 height 6
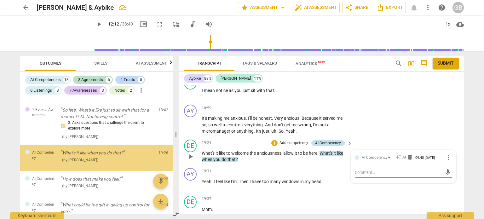
scroll to position [774, 0]
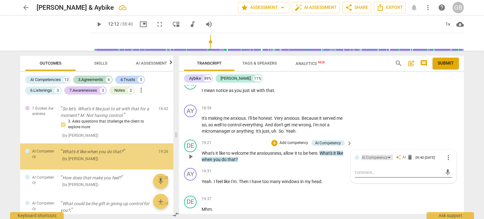
click at [365, 155] on div "AI Competency" at bounding box center [375, 158] width 26 height 6
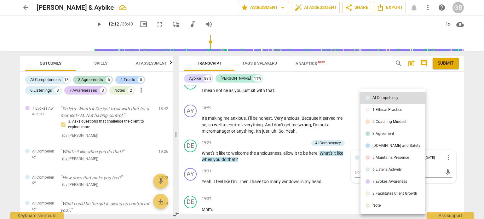
click at [378, 155] on li "5.Maintains Presence" at bounding box center [393, 158] width 65 height 12
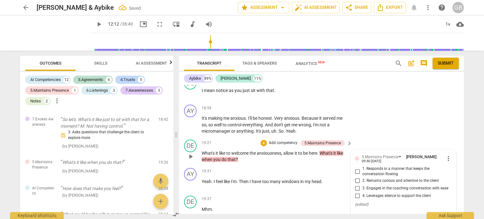
scroll to position [2720, 0]
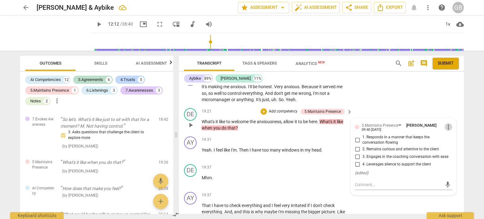
click at [447, 123] on span "more_vert" at bounding box center [449, 127] width 8 height 8
click at [449, 128] on li "Delete" at bounding box center [454, 129] width 22 height 12
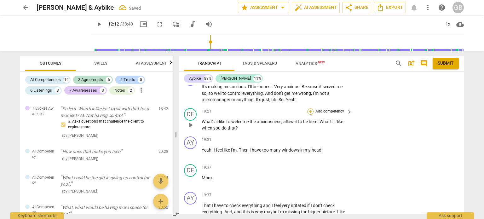
click at [309, 108] on div "+" at bounding box center [310, 111] width 6 height 6
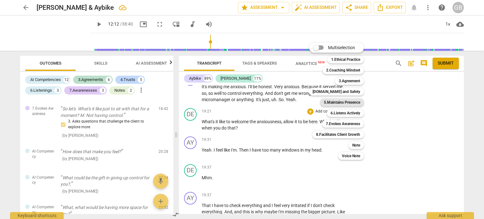
click at [358, 102] on b "5.Maintains Presence" at bounding box center [342, 103] width 36 height 8
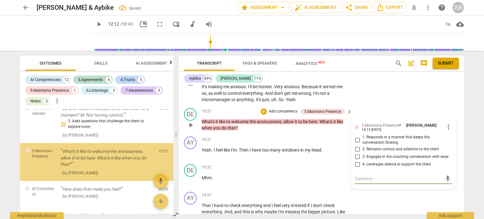
scroll to position [785, 0]
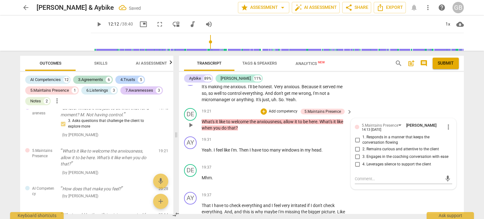
click at [379, 147] on span "2. Remains curious and attentive to the client" at bounding box center [400, 150] width 77 height 6
click at [362, 146] on input "2. Remains curious and attentive to the client" at bounding box center [357, 150] width 10 height 8
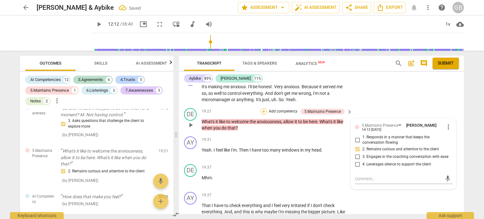
click at [262, 108] on div "+" at bounding box center [264, 111] width 6 height 6
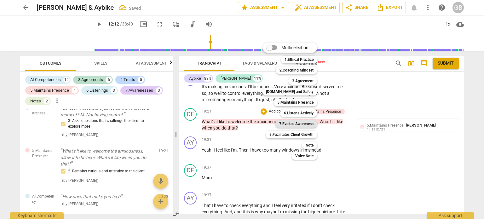
click at [308, 123] on b "7.Evokes Awareness" at bounding box center [296, 124] width 34 height 8
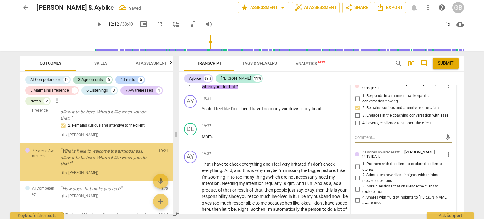
scroll to position [2783, 0]
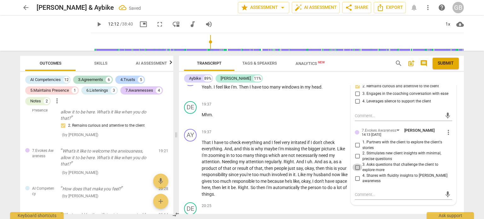
click at [355, 164] on input "3. Asks questions that challenge the client to explore more" at bounding box center [357, 168] width 10 height 8
click at [293, 179] on span "he's" at bounding box center [289, 181] width 8 height 5
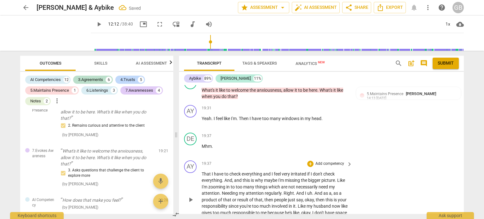
scroll to position [2657, 0]
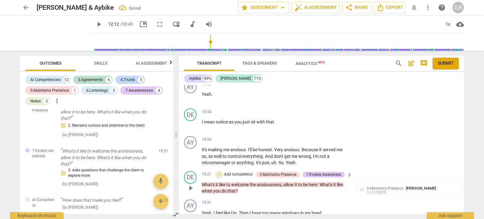
click at [219, 171] on div "+" at bounding box center [219, 174] width 6 height 6
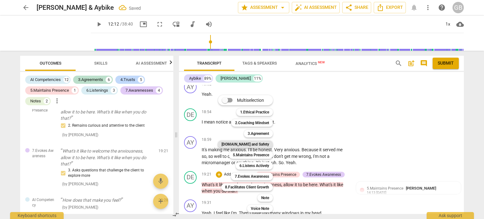
click at [261, 145] on b "[DOMAIN_NAME] and Safety" at bounding box center [246, 145] width 48 height 8
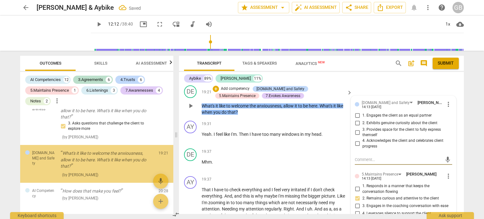
scroll to position [880, 0]
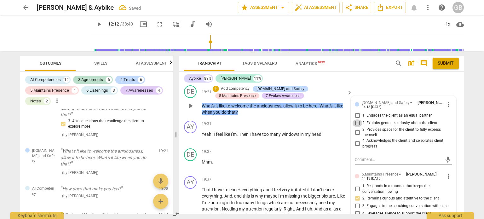
click at [361, 119] on input "2. Exhibits genuine curiosity about the client" at bounding box center [357, 123] width 10 height 8
click at [292, 121] on div "19:31 + Add competency keyboard_arrow_right Yeah . I feel like I'm . Then I hav…" at bounding box center [277, 132] width 151 height 23
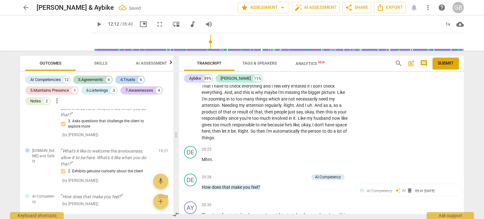
scroll to position [2869, 0]
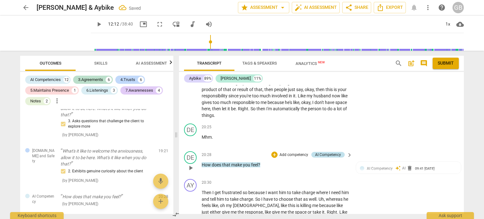
click at [321, 152] on div "AI Competency" at bounding box center [328, 155] width 26 height 6
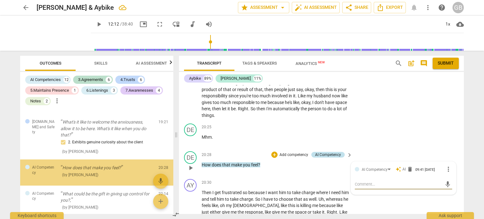
scroll to position [920, 0]
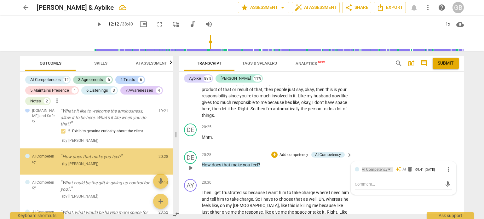
click at [367, 167] on div "AI Competency" at bounding box center [375, 170] width 26 height 6
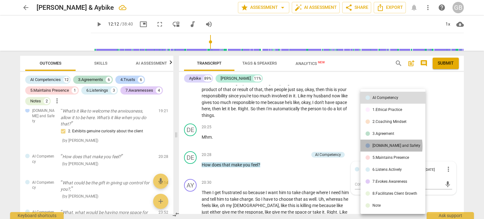
click at [381, 146] on div "[DOMAIN_NAME] and Safety" at bounding box center [396, 146] width 48 height 4
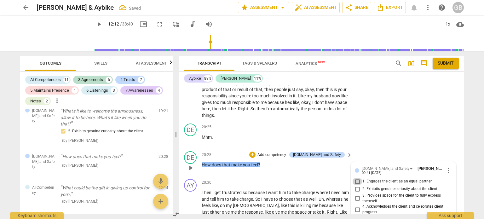
click at [355, 178] on input "1. Engages the client as an equal partner" at bounding box center [357, 182] width 10 height 8
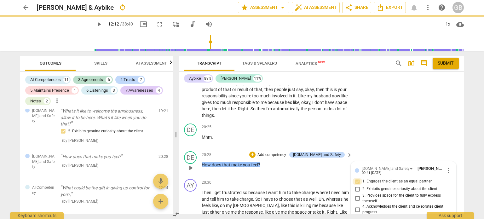
click at [355, 178] on input "1. Engages the client as an equal partner" at bounding box center [357, 182] width 10 height 8
click at [358, 185] on input "2. Exhibits genuine curiosity about the client" at bounding box center [357, 189] width 10 height 8
click at [270, 159] on div "20:28 + Add competency [DOMAIN_NAME] and Safety keyboard_arrow_right How does t…" at bounding box center [277, 162] width 151 height 23
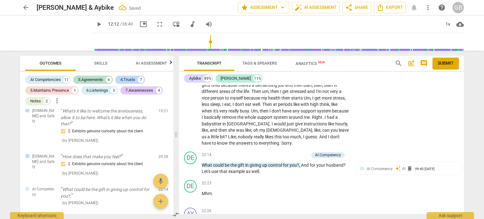
scroll to position [3026, 0]
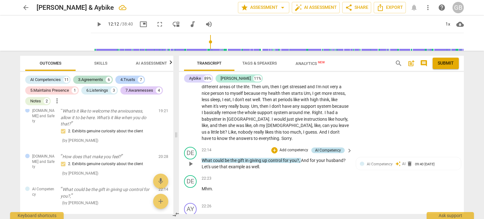
click at [327, 147] on div "AI Competency" at bounding box center [328, 150] width 26 height 6
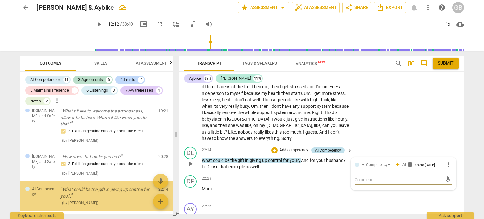
scroll to position [955, 0]
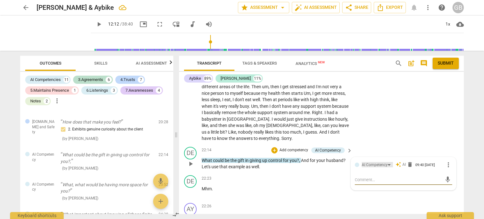
click at [381, 162] on div "AI Competency" at bounding box center [375, 165] width 26 height 6
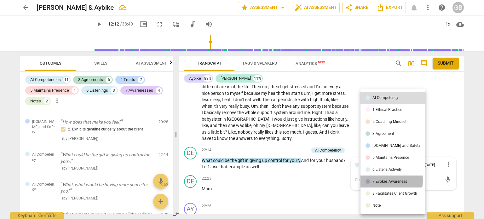
click at [383, 181] on div "7.Evokes Awareness" at bounding box center [389, 182] width 35 height 4
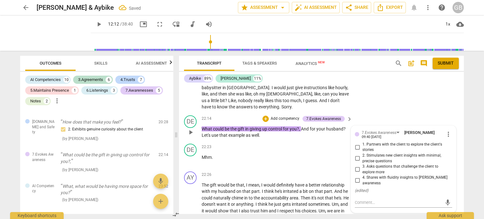
scroll to position [3089, 0]
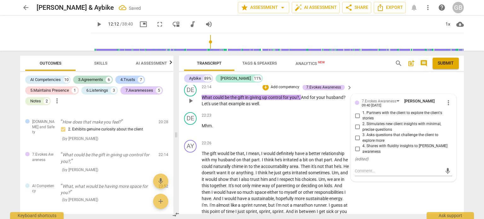
click at [378, 132] on span "3. Asks questions that challenge the client to explore more" at bounding box center [405, 137] width 87 height 11
click at [362, 134] on input "3. Asks questions that challenge the client to explore more" at bounding box center [357, 138] width 10 height 8
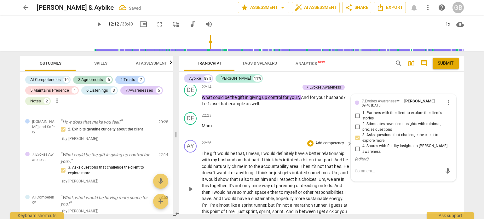
click at [256, 170] on span "." at bounding box center [254, 172] width 2 height 5
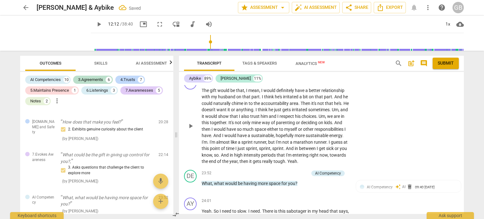
scroll to position [3184, 0]
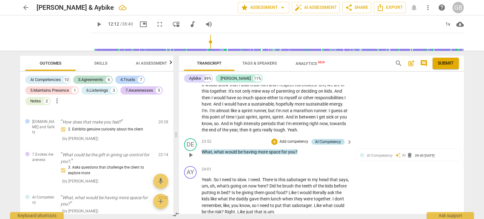
click at [326, 139] on div "AI Competency" at bounding box center [328, 142] width 26 height 6
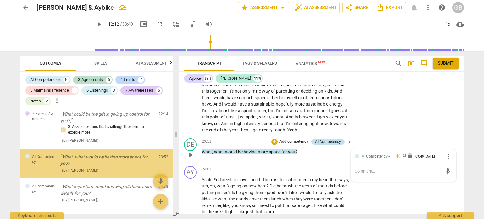
scroll to position [997, 0]
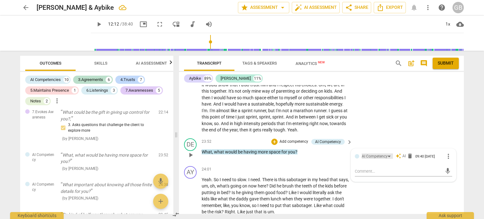
click at [371, 153] on div "AI Competency" at bounding box center [375, 156] width 26 height 6
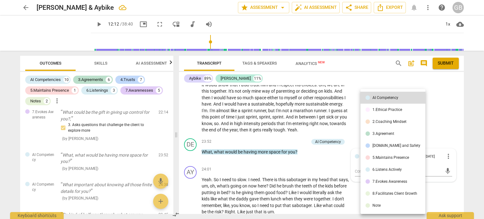
click at [377, 181] on div "7.Evokes Awareness" at bounding box center [389, 182] width 35 height 4
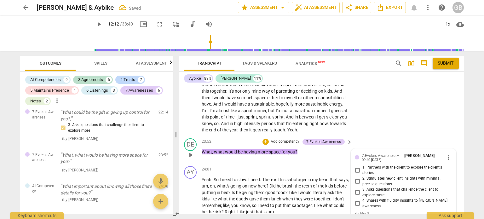
click at [368, 165] on span "1. Partners with the client to explore the client's stories" at bounding box center [405, 170] width 87 height 11
click at [362, 166] on input "1. Partners with the client to explore the client's stories" at bounding box center [357, 170] width 10 height 8
click at [368, 165] on span "1. Partners with the client to explore the client's stories" at bounding box center [405, 170] width 87 height 11
click at [362, 166] on input "1. Partners with the client to explore the client's stories" at bounding box center [357, 170] width 10 height 8
click at [366, 167] on span "1. Partners with the client to explore the client's stories" at bounding box center [405, 170] width 87 height 11
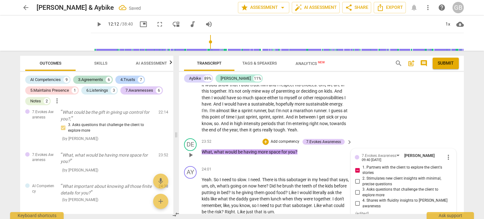
click at [362, 167] on input "1. Partners with the client to explore the client's stories" at bounding box center [357, 170] width 10 height 8
click at [367, 187] on span "3. Asks questions that challenge the client to explore more" at bounding box center [405, 192] width 87 height 11
click at [362, 189] on input "3. Asks questions that challenge the client to explore more" at bounding box center [357, 193] width 10 height 8
click at [369, 176] on span "2. Stimulates new client insights with minimal, precise questions" at bounding box center [405, 181] width 87 height 11
click at [362, 178] on input "2. Stimulates new client insights with minimal, precise questions" at bounding box center [357, 182] width 10 height 8
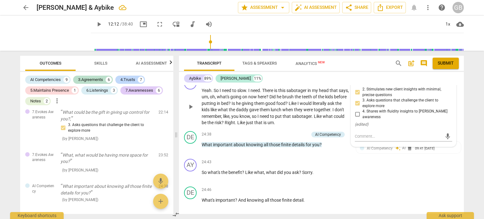
scroll to position [3278, 0]
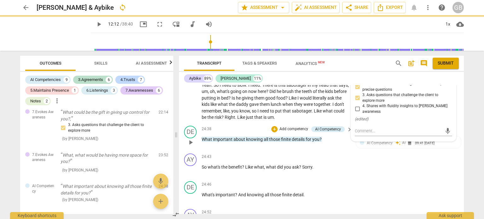
click at [286, 137] on span "finite" at bounding box center [286, 139] width 11 height 5
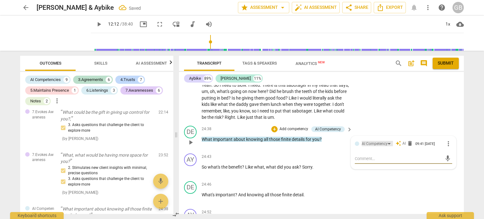
click at [375, 141] on div "AI Competency" at bounding box center [375, 144] width 26 height 6
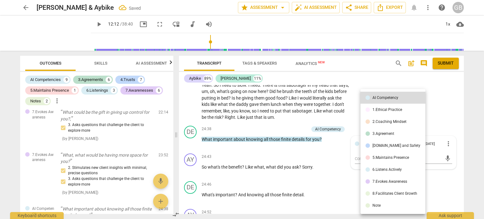
click at [380, 182] on div "7.Evokes Awareness" at bounding box center [389, 182] width 35 height 4
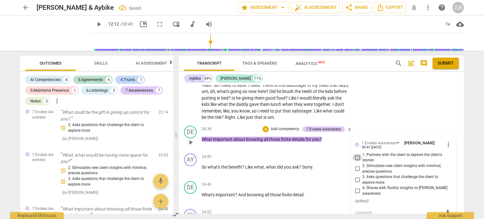
click at [355, 154] on input "1. Partners with the client to explore the client's stories" at bounding box center [357, 158] width 10 height 8
click at [264, 126] on div "+" at bounding box center [266, 129] width 6 height 6
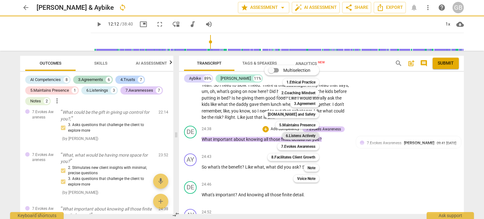
click at [302, 133] on b "6.Listens Actively" at bounding box center [301, 136] width 30 height 8
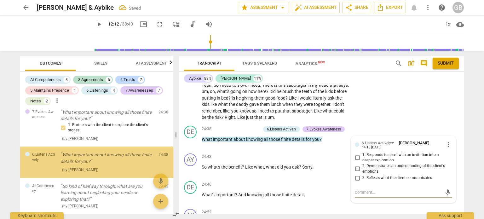
scroll to position [1095, 0]
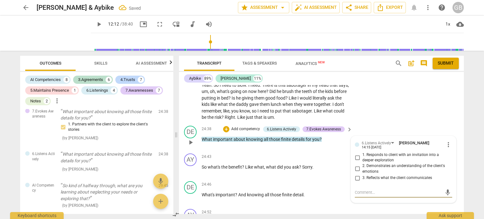
click at [358, 174] on input "3. Reflects what the client communicates" at bounding box center [357, 178] width 10 height 8
click at [357, 154] on input "1. Responds to client with an invitation into a deeper exploration" at bounding box center [357, 158] width 10 height 8
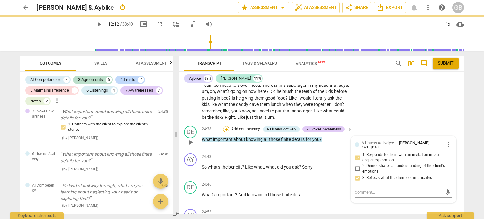
click at [224, 126] on div "+" at bounding box center [226, 129] width 6 height 6
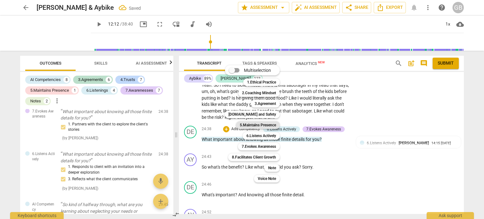
click at [275, 125] on b "5.Maintains Presence" at bounding box center [258, 125] width 36 height 8
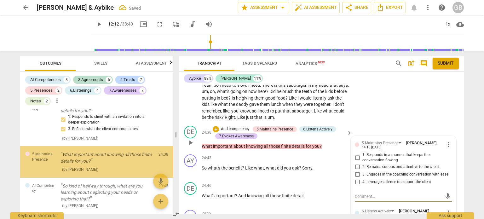
scroll to position [1145, 0]
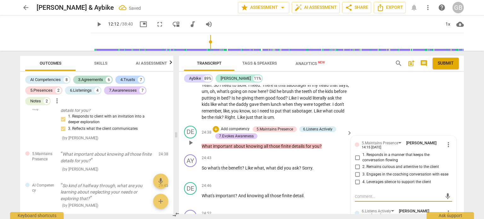
click at [356, 163] on input "2. Remains curious and attentive to the client" at bounding box center [357, 167] width 10 height 8
click at [324, 165] on p "So what's the benefit ? Like what , what did you ask ? Sorry ." at bounding box center [275, 168] width 147 height 7
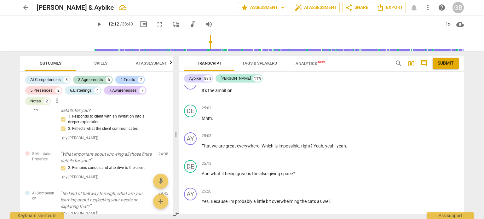
scroll to position [3499, 0]
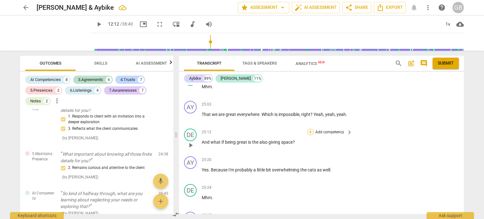
click at [310, 129] on div "+" at bounding box center [310, 132] width 6 height 6
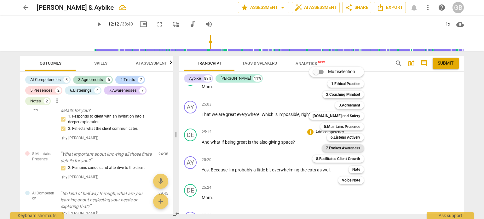
click at [347, 147] on b "7.Evokes Awareness" at bounding box center [343, 148] width 34 height 8
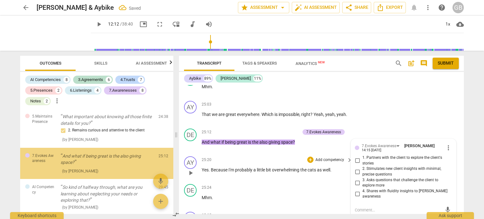
scroll to position [1185, 0]
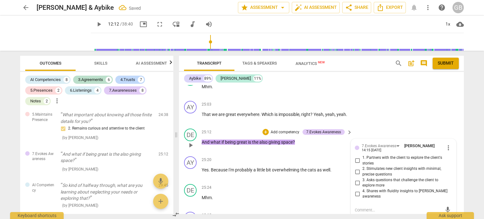
click at [374, 188] on span "4. Shares with fluidity insights to [PERSON_NAME] awareness" at bounding box center [405, 193] width 87 height 11
click at [362, 190] on input "4. Shares with fluidity insights to [PERSON_NAME] awareness" at bounding box center [357, 194] width 10 height 8
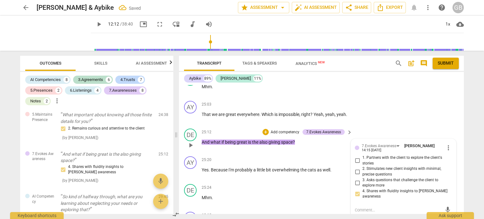
click at [355, 168] on input "2. Stimulates new client insights with minimal, precise questions" at bounding box center [357, 172] width 10 height 8
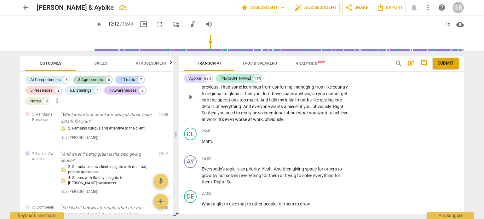
scroll to position [3846, 0]
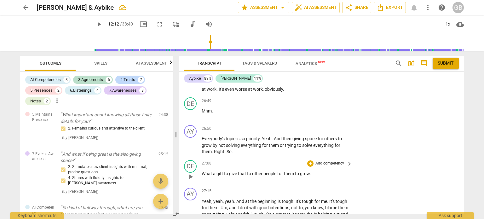
click at [280, 171] on span "for" at bounding box center [280, 173] width 7 height 5
click at [307, 160] on div "+" at bounding box center [310, 163] width 6 height 6
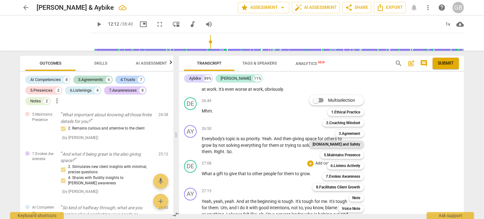
click at [352, 143] on b "[DOMAIN_NAME] and Safety" at bounding box center [337, 145] width 48 height 8
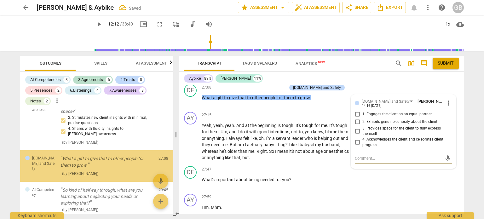
scroll to position [1238, 0]
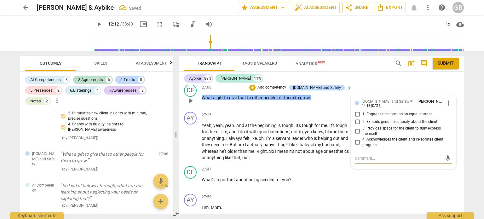
click at [370, 137] on span "4. Acknowledges the client and celebrates client progress" at bounding box center [405, 142] width 87 height 11
click at [362, 139] on input "4. Acknowledges the client and celebrates client progress" at bounding box center [357, 143] width 10 height 8
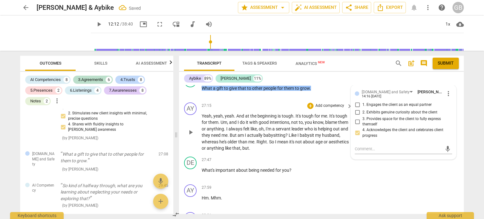
scroll to position [3953, 0]
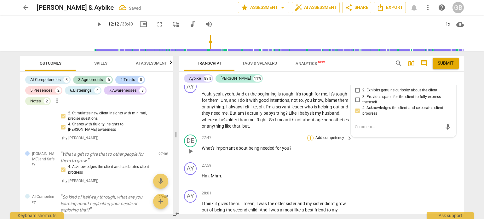
click at [310, 135] on div "+" at bounding box center [310, 138] width 6 height 6
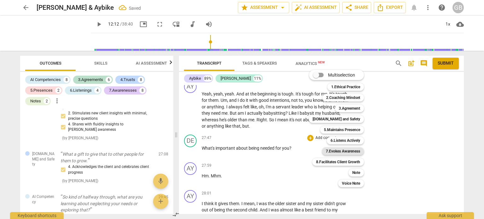
click at [347, 150] on b "7.Evokes Awareness" at bounding box center [343, 151] width 34 height 8
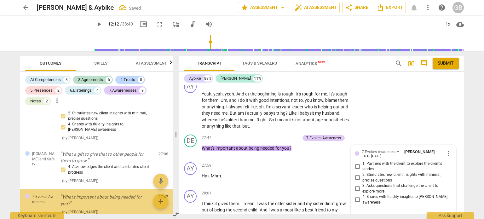
scroll to position [1281, 0]
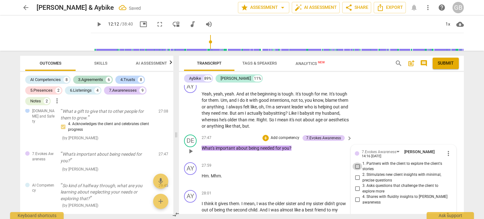
click at [355, 163] on input "1. Partners with the client to explore the client's stories" at bounding box center [357, 167] width 10 height 8
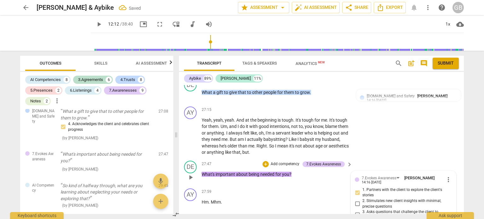
scroll to position [3922, 0]
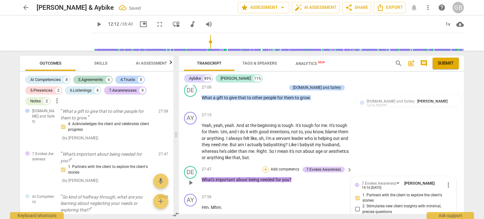
click at [266, 166] on div "+" at bounding box center [266, 169] width 6 height 6
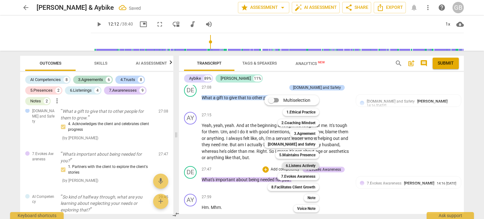
click at [301, 164] on b "6.Listens Actively" at bounding box center [301, 166] width 30 height 8
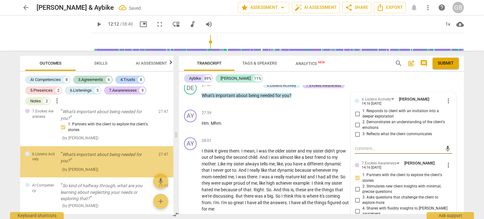
scroll to position [4028, 0]
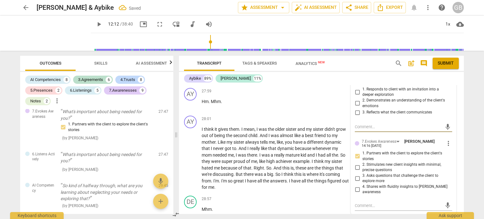
click at [356, 109] on input "3. Reflects what the client communicates" at bounding box center [357, 113] width 10 height 8
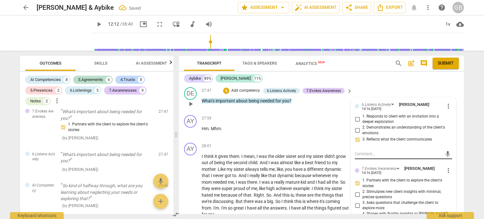
scroll to position [3996, 0]
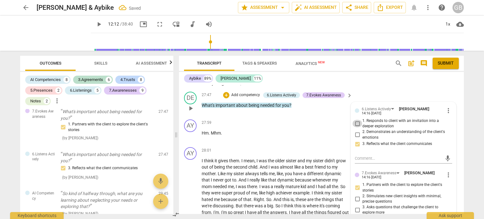
click at [355, 120] on input "1. Responds to client with an invitation into a deeper exploration" at bounding box center [357, 124] width 10 height 8
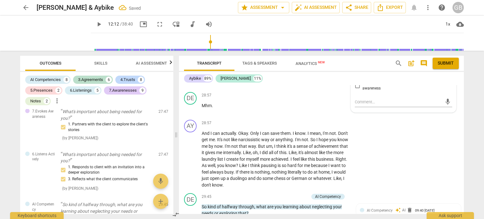
scroll to position [4185, 0]
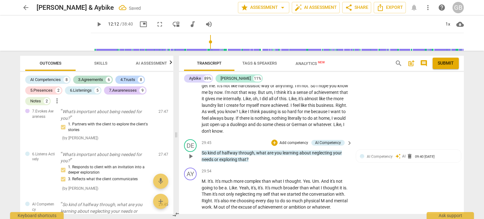
click at [279, 150] on span "you" at bounding box center [278, 152] width 8 height 5
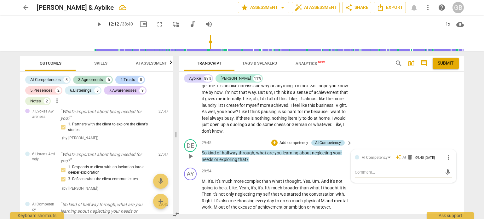
click at [332, 140] on div "AI Competency" at bounding box center [328, 143] width 26 height 6
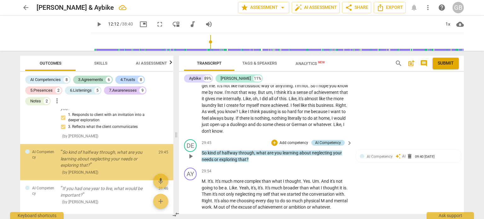
scroll to position [1377, 0]
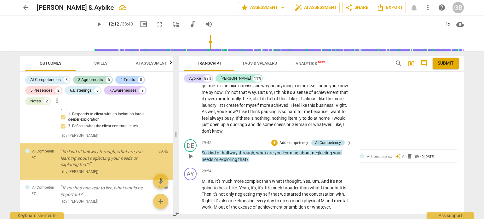
click at [332, 140] on div "AI Competency" at bounding box center [328, 143] width 26 height 6
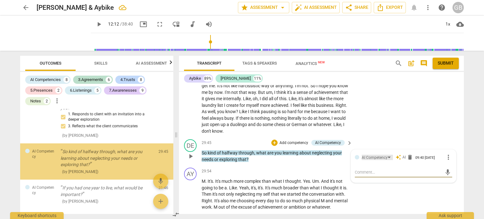
click at [364, 155] on div "AI Competency" at bounding box center [375, 158] width 26 height 6
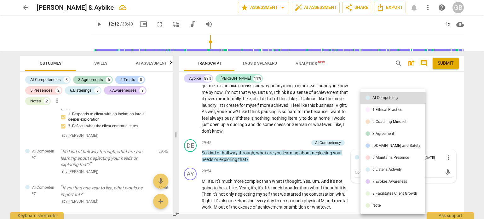
click at [374, 134] on div "3.Agreement" at bounding box center [383, 134] width 22 height 4
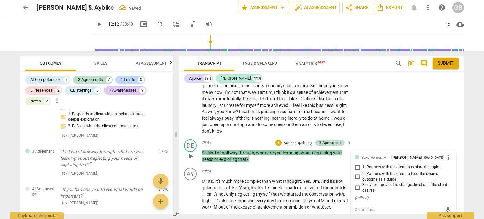
click at [362, 171] on span "2. Partners with the client to keep the desired outcome as a guide" at bounding box center [405, 176] width 87 height 11
click at [361, 173] on input "2. Partners with the client to keep the desired outcome as a guide" at bounding box center [357, 177] width 10 height 8
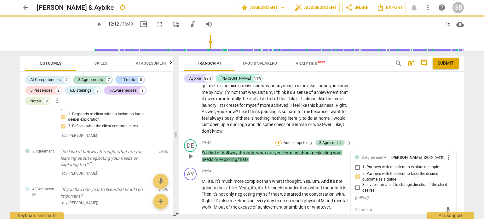
click at [278, 140] on div "+" at bounding box center [278, 143] width 6 height 6
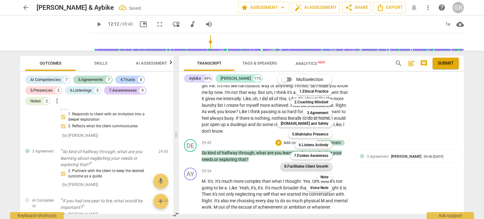
click at [321, 165] on b "8.Facilitates Client Growth" at bounding box center [306, 167] width 44 height 8
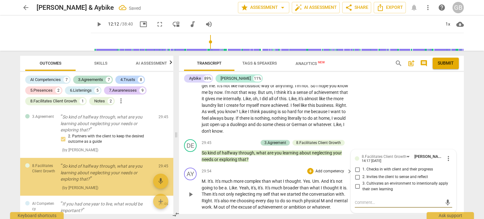
scroll to position [1427, 0]
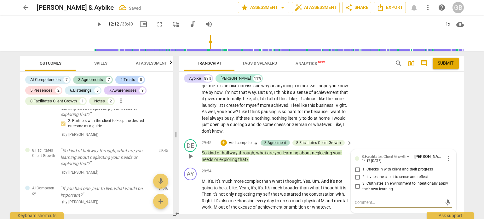
click at [356, 173] on input "2. Invites the client to sense and reflect" at bounding box center [357, 177] width 10 height 8
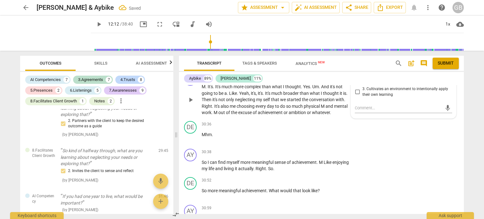
scroll to position [4311, 0]
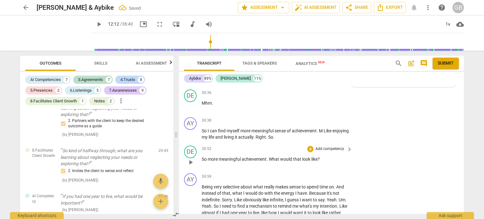
click at [284, 157] on span "would" at bounding box center [286, 159] width 13 height 5
click at [310, 146] on div "+" at bounding box center [310, 149] width 6 height 6
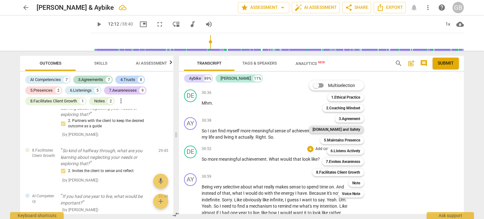
click at [350, 130] on b "[DOMAIN_NAME] and Safety" at bounding box center [337, 130] width 48 height 8
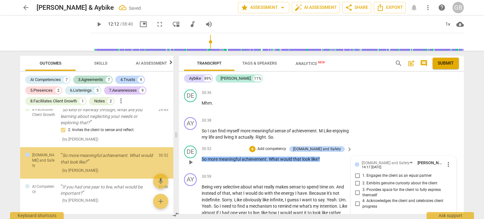
scroll to position [1469, 0]
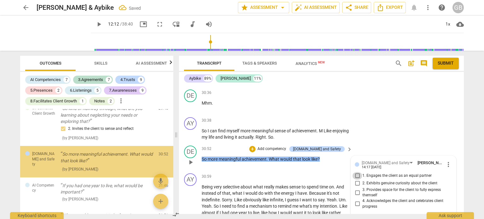
click at [357, 172] on input "1. Engages the client as an equal partner" at bounding box center [357, 176] width 10 height 8
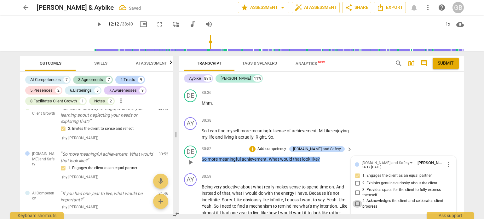
click at [356, 200] on input "4. Acknowledges the client and celebrates client progress" at bounding box center [357, 204] width 10 height 8
click at [375, 160] on div "[DOMAIN_NAME] and Safety" at bounding box center [386, 163] width 48 height 6
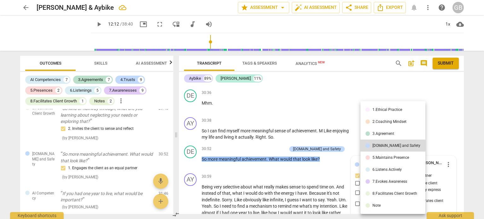
click at [380, 168] on div "6.Listens Actively" at bounding box center [386, 170] width 29 height 4
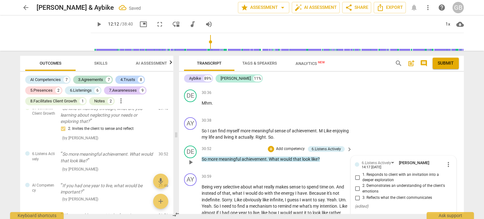
click at [356, 174] on input "1. Responds to client with an invitation into a deeper exploration" at bounding box center [357, 178] width 10 height 8
click at [356, 194] on input "3. Reflects what the client communicates" at bounding box center [357, 198] width 10 height 8
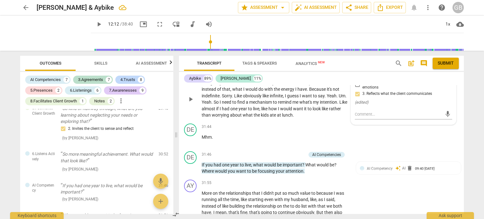
scroll to position [4437, 0]
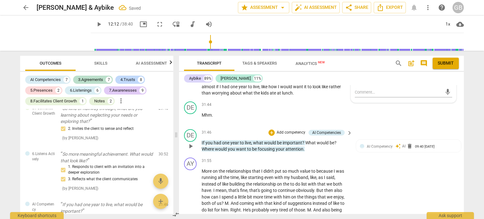
click at [277, 147] on span "your" at bounding box center [281, 149] width 10 height 5
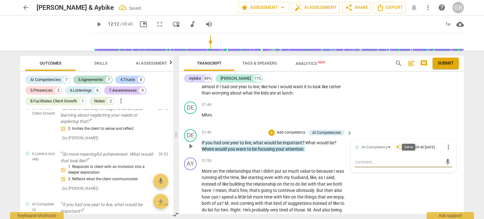
click at [408, 144] on span "delete" at bounding box center [410, 147] width 6 height 6
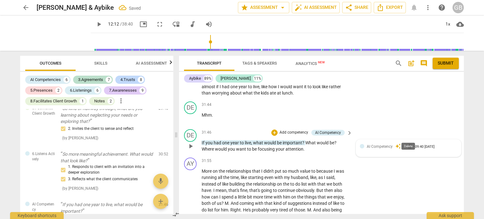
click at [410, 143] on span "delete" at bounding box center [410, 146] width 6 height 6
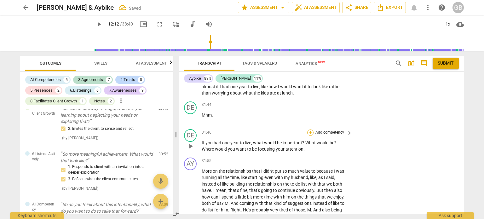
click at [310, 130] on div "+" at bounding box center [310, 133] width 6 height 6
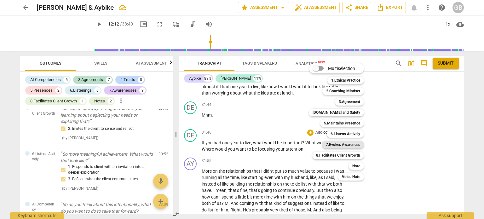
click at [354, 144] on b "7.Evokes Awareness" at bounding box center [343, 145] width 34 height 8
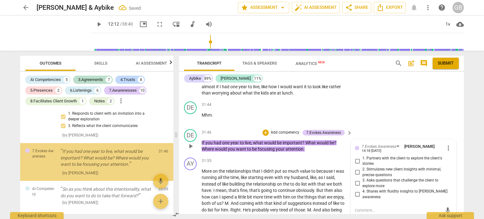
scroll to position [1523, 0]
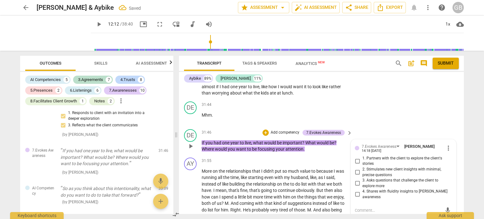
click at [366, 178] on span "3. Asks questions that challenge the client to explore more" at bounding box center [405, 183] width 87 height 11
click at [362, 180] on input "3. Asks questions that challenge the client to explore more" at bounding box center [357, 184] width 10 height 8
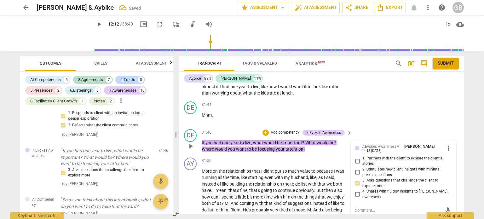
click at [371, 207] on textarea at bounding box center [398, 210] width 87 height 6
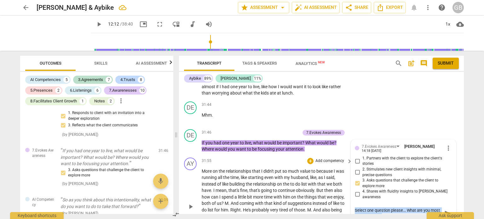
drag, startPoint x: 393, startPoint y: 205, endPoint x: 348, endPoint y: 195, distance: 46.8
click at [348, 195] on div "format_bold format_list_bulleted [PERSON_NAME] delete Summary: I used Mhhh, way…" at bounding box center [321, 149] width 285 height 129
click at [392, 207] on textarea "Select one question please... What are you most curious about?" at bounding box center [398, 213] width 87 height 12
drag, startPoint x: 390, startPoint y: 201, endPoint x: 344, endPoint y: 189, distance: 46.7
click at [344, 189] on div "format_bold format_list_bulleted [PERSON_NAME] delete Summary: I used Mhhh, way…" at bounding box center [321, 149] width 285 height 129
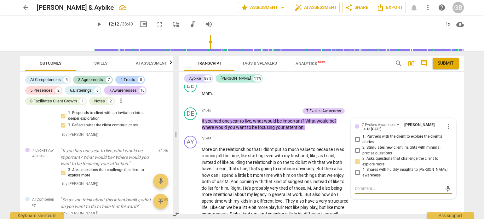
scroll to position [4437, 0]
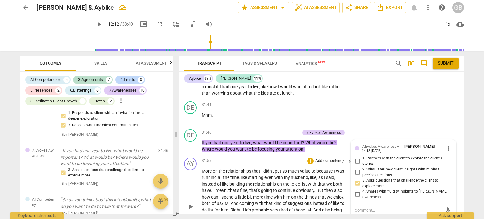
click at [285, 188] on span "continue" at bounding box center [287, 190] width 18 height 5
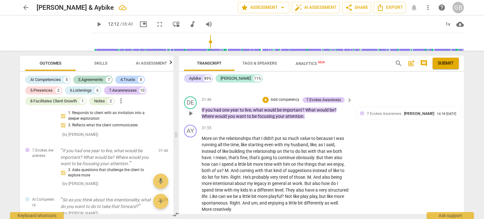
scroll to position [4469, 0]
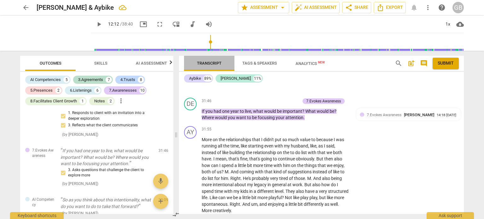
click at [209, 62] on span "Transcript" at bounding box center [209, 63] width 25 height 5
click at [249, 65] on span "Tags & Speakers" at bounding box center [259, 63] width 35 height 5
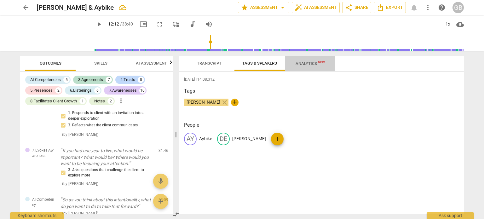
click at [309, 60] on span "Analytics New" at bounding box center [310, 63] width 44 height 9
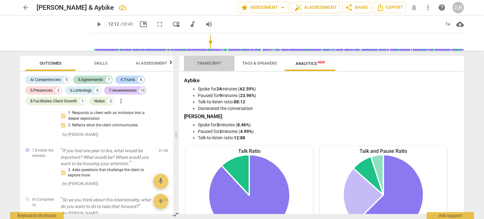
click at [217, 59] on span "Transcript" at bounding box center [209, 63] width 40 height 9
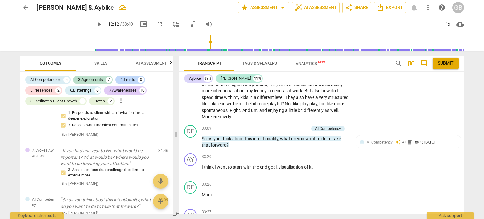
scroll to position [4563, 0]
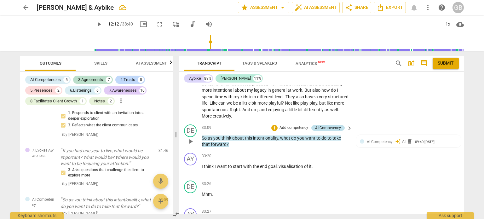
click at [323, 125] on div "AI Competency" at bounding box center [328, 128] width 26 height 6
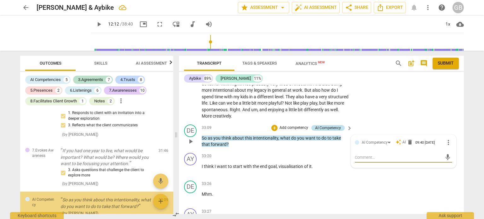
scroll to position [1568, 0]
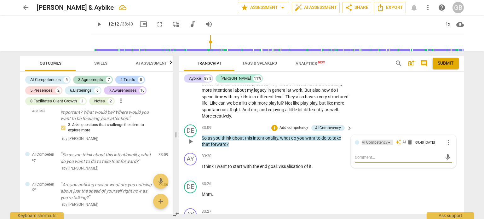
click at [366, 140] on div "AI Competency" at bounding box center [375, 143] width 26 height 6
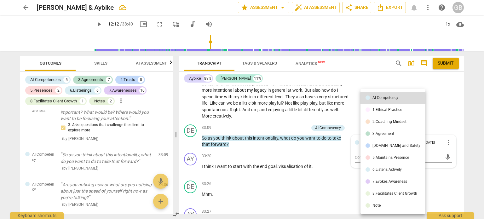
click at [379, 194] on div "8.Facilitates Client Growth" at bounding box center [394, 194] width 45 height 4
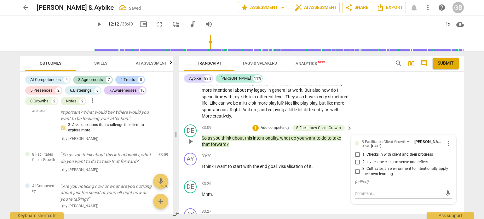
click at [364, 166] on span "3. Cultivates an environment to intentionally apply their own learning" at bounding box center [405, 171] width 87 height 11
click at [362, 168] on input "3. Cultivates an environment to intentionally apply their own learning" at bounding box center [357, 172] width 10 height 8
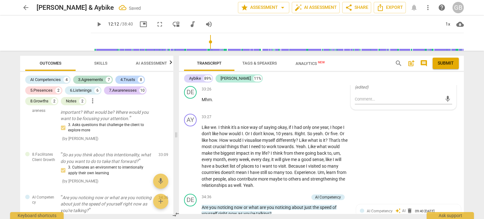
scroll to position [4689, 0]
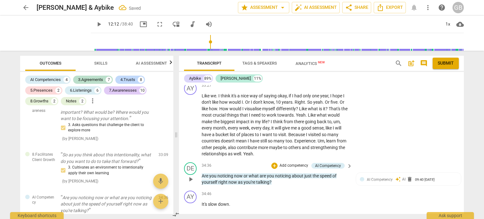
click at [269, 180] on span "talking" at bounding box center [262, 182] width 13 height 5
click at [373, 177] on div "AI Competency" at bounding box center [375, 180] width 26 height 6
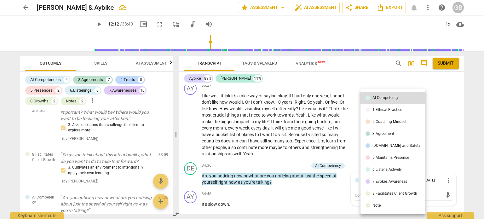
click at [378, 159] on div "5.Maintains Presence" at bounding box center [390, 158] width 37 height 4
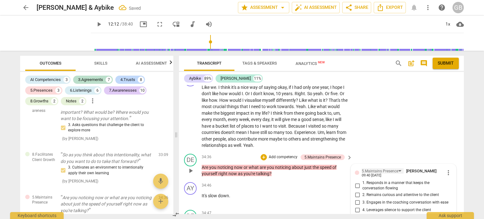
scroll to position [4721, 0]
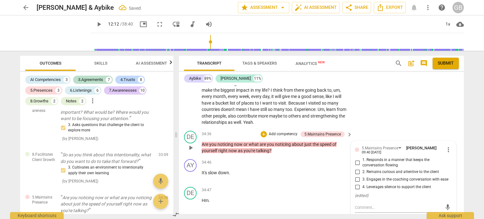
click at [376, 169] on span "2. Remains curious and attentive to the client" at bounding box center [400, 172] width 77 height 6
click at [362, 168] on input "2. Remains curious and attentive to the client" at bounding box center [357, 172] width 10 height 8
click at [264, 131] on div "+" at bounding box center [264, 134] width 6 height 6
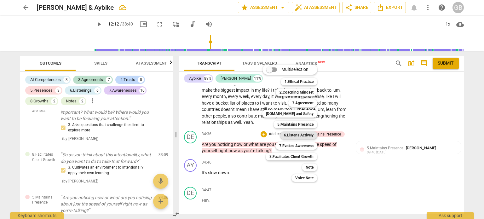
click at [298, 132] on b "6.Listens Actively" at bounding box center [299, 135] width 30 height 8
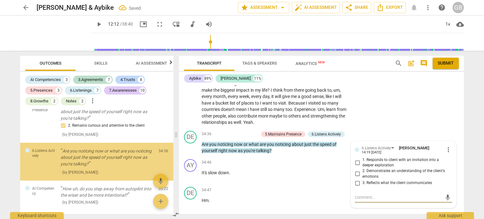
scroll to position [1660, 0]
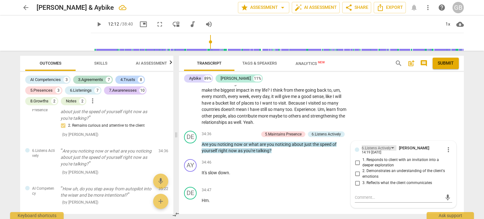
click at [370, 145] on div "6.Listens Actively" at bounding box center [376, 148] width 29 height 6
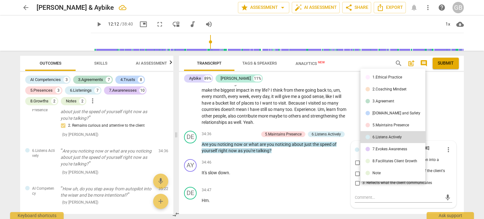
click at [374, 147] on div "7.Evokes Awareness" at bounding box center [389, 149] width 35 height 4
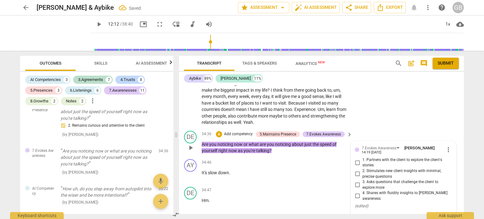
click at [355, 170] on input "2. Stimulates new client insights with minimal, precise questions" at bounding box center [357, 174] width 10 height 8
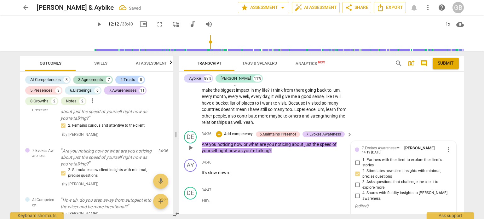
click at [355, 181] on input "3. Asks questions that challenge the client to explore more" at bounding box center [357, 185] width 10 height 8
click at [358, 170] on input "2. Stimulates new client insights with minimal, precise questions" at bounding box center [357, 174] width 10 height 8
click at [357, 170] on input "2. Stimulates new client insights with minimal, precise questions" at bounding box center [357, 174] width 10 height 8
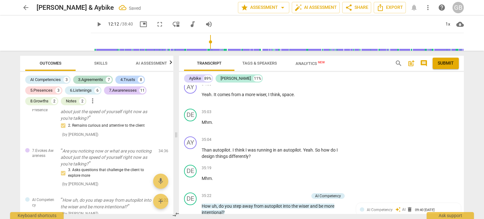
scroll to position [4941, 0]
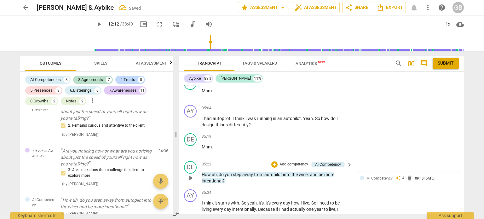
click at [289, 172] on span "into" at bounding box center [287, 174] width 9 height 5
click at [377, 176] on div "AI Competency" at bounding box center [375, 179] width 26 height 6
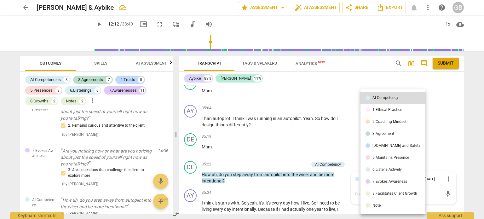
click at [392, 192] on div "8.Facilitates Client Growth" at bounding box center [394, 194] width 45 height 4
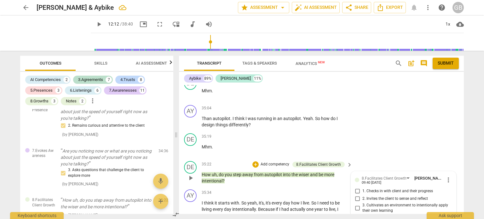
click at [392, 196] on span "2. Invites the client to sense and reflect" at bounding box center [395, 199] width 66 height 6
click at [362, 195] on input "2. Invites the client to sense and reflect" at bounding box center [357, 199] width 10 height 8
click at [292, 200] on p "I think it starts with . So yeah , it's , it's every day how I live . So I need…" at bounding box center [275, 216] width 147 height 32
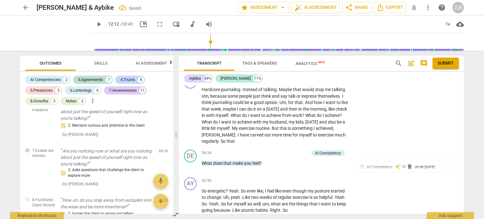
scroll to position [5131, 0]
click at [327, 150] on div "AI Competency" at bounding box center [328, 153] width 26 height 6
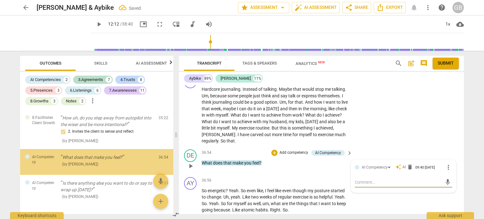
scroll to position [1743, 0]
click at [377, 165] on div "AI Competency" at bounding box center [375, 168] width 26 height 6
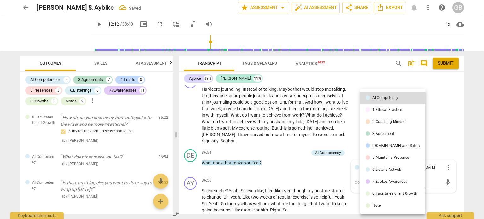
click at [382, 146] on div "[DOMAIN_NAME] and Safety" at bounding box center [396, 146] width 48 height 4
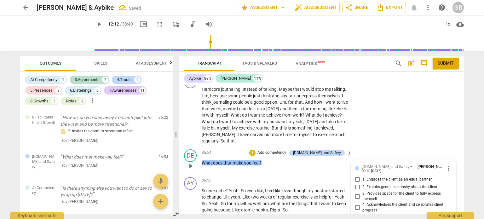
click at [372, 184] on span "2. Exhibits genuine curiosity about the client" at bounding box center [399, 187] width 75 height 6
click at [362, 183] on input "2. Exhibits genuine curiosity about the client" at bounding box center [357, 187] width 10 height 8
click at [256, 150] on div "+" at bounding box center [252, 153] width 6 height 6
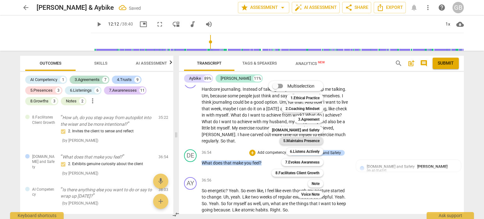
click at [307, 142] on b "5.Maintains Presence" at bounding box center [301, 141] width 36 height 8
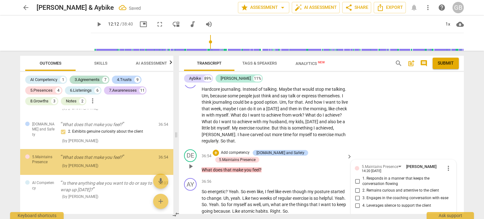
scroll to position [1776, 0]
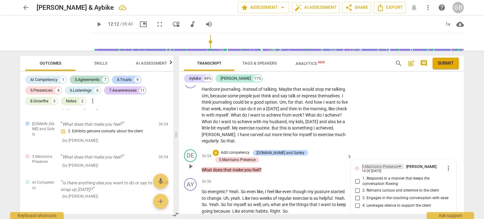
click at [380, 164] on div "5.Maintains Presence" at bounding box center [380, 167] width 37 height 6
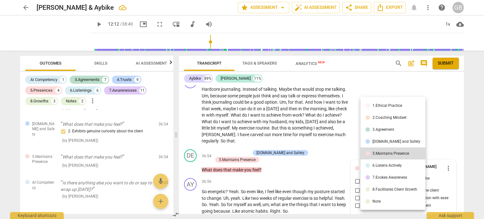
click at [381, 164] on div "6.Listens Actively" at bounding box center [386, 166] width 29 height 4
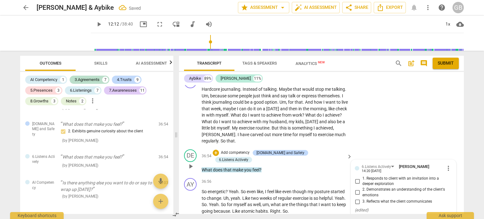
click at [381, 187] on span "2. Demonstrates an understanding of the client's emotions" at bounding box center [405, 192] width 87 height 11
click at [362, 189] on input "2. Demonstrates an understanding of the client's emotions" at bounding box center [357, 193] width 10 height 8
click at [281, 202] on span "what" at bounding box center [276, 204] width 11 height 5
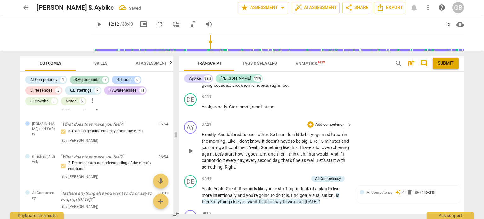
scroll to position [5288, 0]
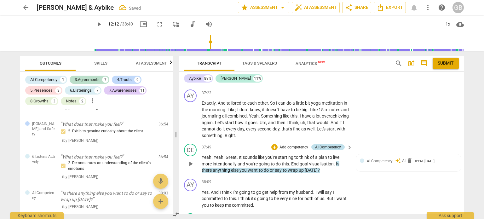
click at [339, 144] on div "AI Competency" at bounding box center [328, 147] width 26 height 6
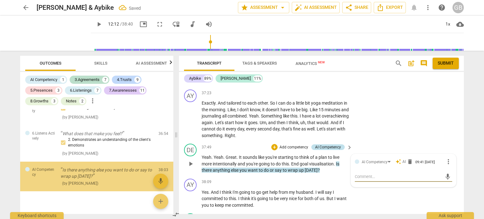
scroll to position [1808, 0]
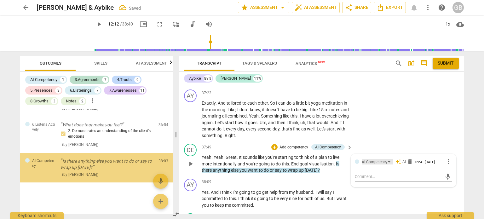
click at [368, 159] on div "AI Competency" at bounding box center [375, 162] width 26 height 6
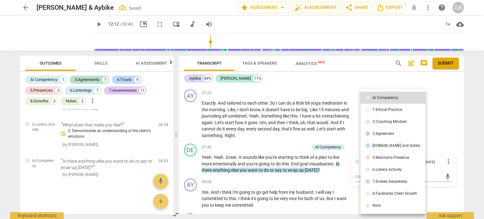
click at [296, 155] on div at bounding box center [242, 109] width 484 height 219
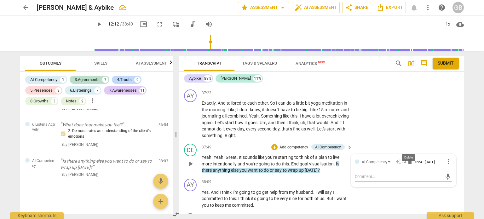
click at [407, 159] on span "delete" at bounding box center [410, 162] width 6 height 6
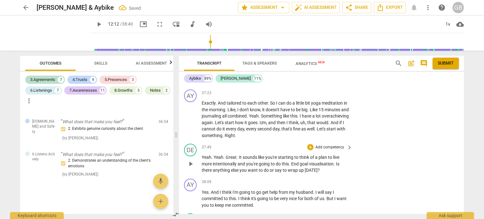
scroll to position [1778, 0]
click at [318, 145] on p "Add competency" at bounding box center [330, 148] width 30 height 6
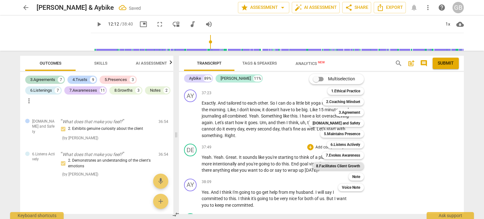
click at [342, 164] on b "8.Facilitates Client Growth" at bounding box center [338, 166] width 44 height 8
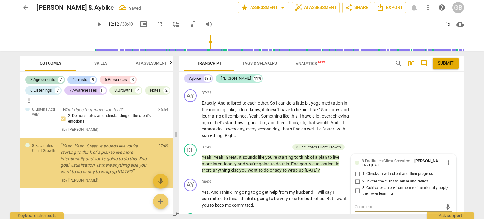
scroll to position [1824, 0]
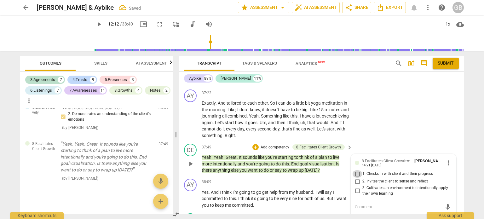
click at [358, 170] on input "1. Checks in with client and their progress" at bounding box center [357, 174] width 10 height 8
click at [375, 119] on div "AY play_arrow pause 37:23 + Add competency keyboard_arrow_right Exactly . And t…" at bounding box center [321, 114] width 285 height 54
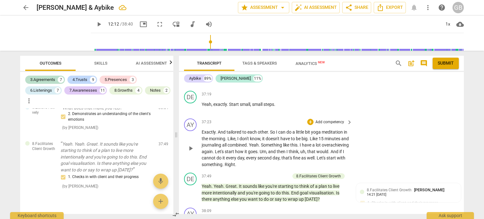
scroll to position [5216, 0]
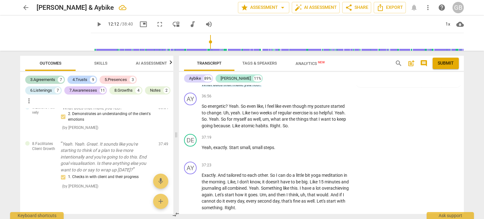
click at [447, 64] on span "Submit" at bounding box center [446, 63] width 16 height 6
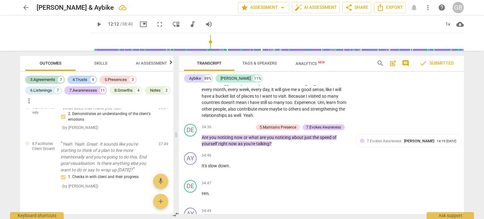
scroll to position [4680, 0]
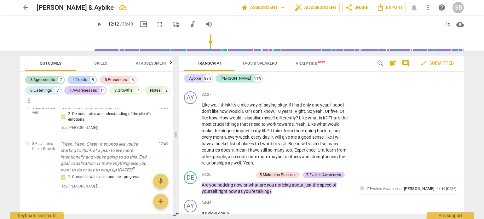
click at [24, 7] on span "arrow_back" at bounding box center [26, 8] width 8 height 8
